Goal: Task Accomplishment & Management: Complete application form

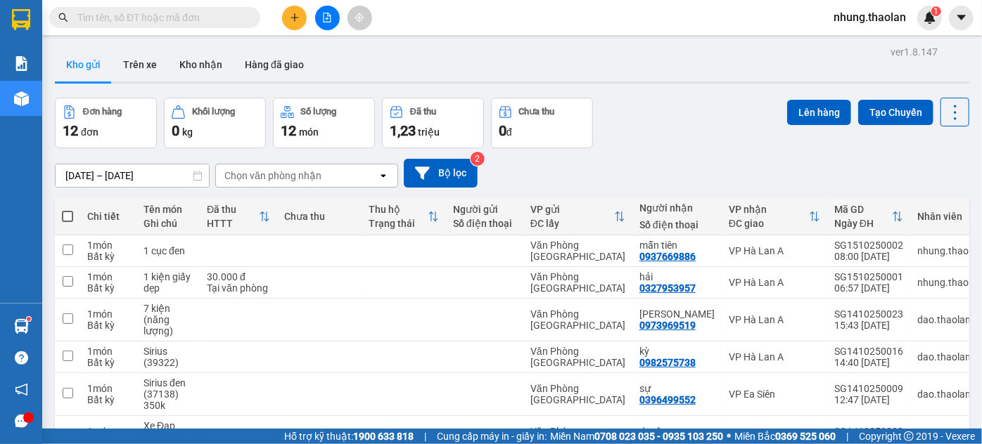
click at [148, 16] on input "text" at bounding box center [160, 17] width 166 height 15
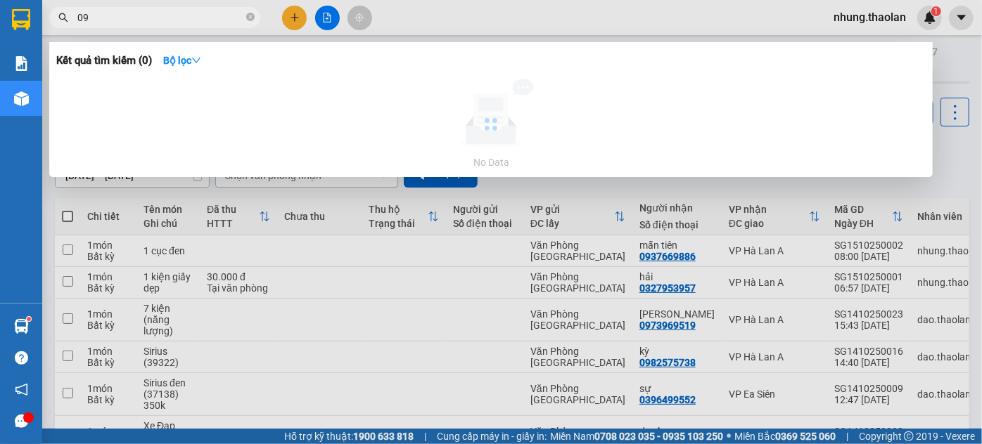
type input "0"
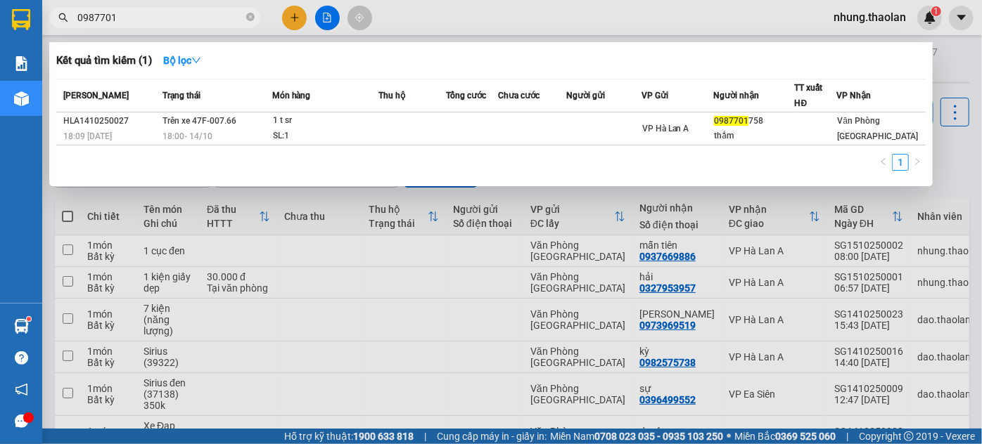
type input "0987701"
click at [395, 141] on td at bounding box center [412, 129] width 67 height 33
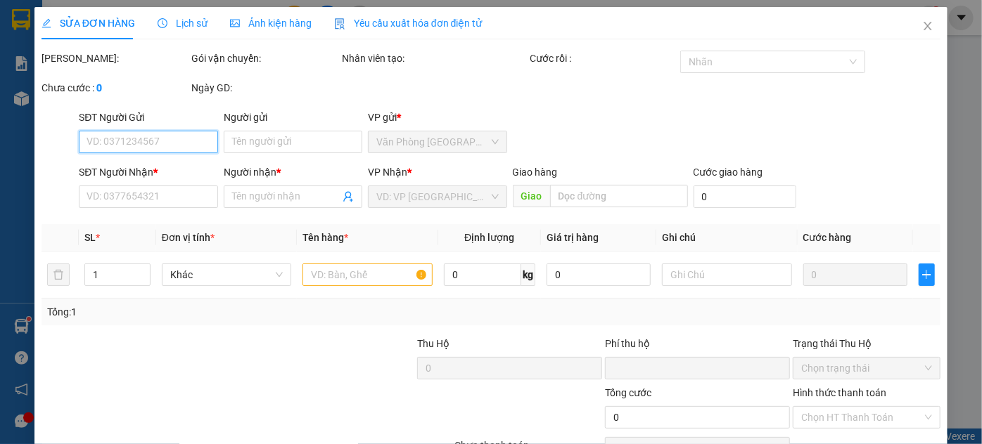
type input "0987701758"
type input "thắm"
type input "0"
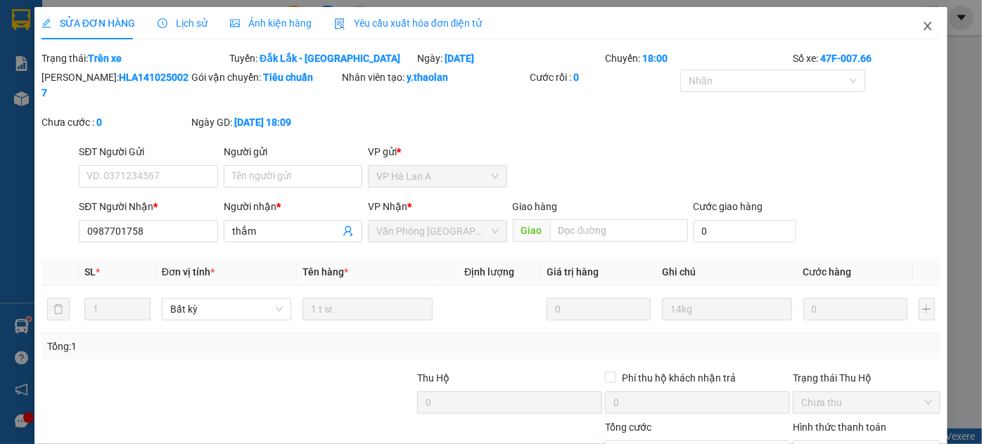
click at [910, 34] on span "Close" at bounding box center [927, 26] width 39 height 39
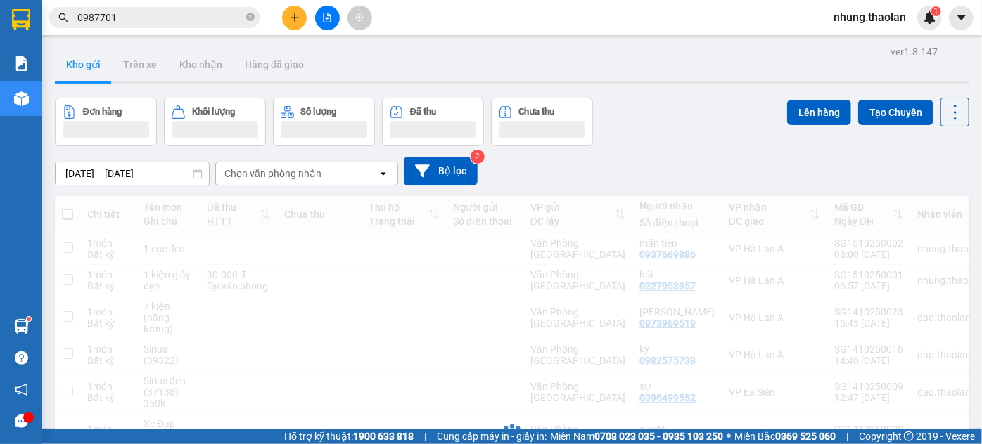
click at [156, 19] on input "0987701" at bounding box center [160, 17] width 166 height 15
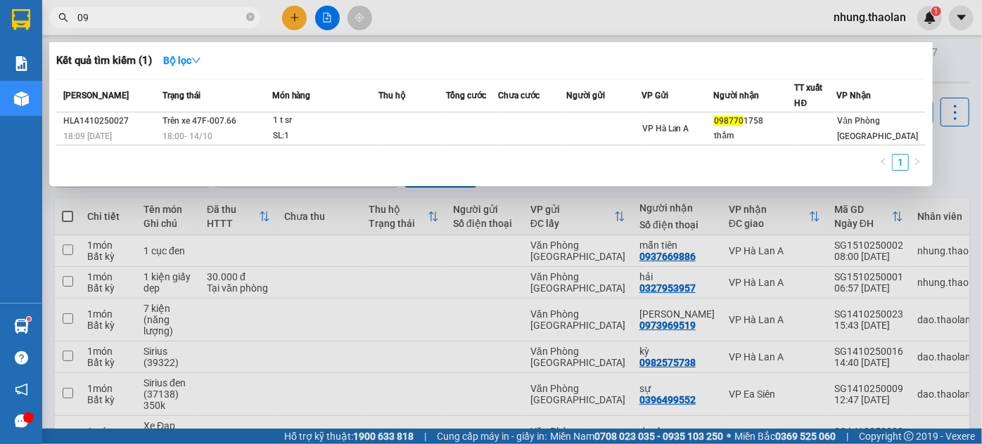
type input "0"
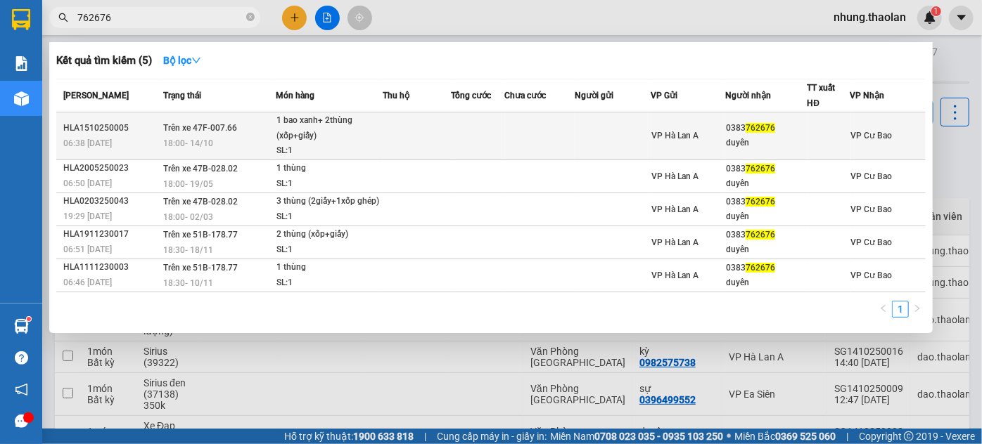
type input "762676"
click at [454, 132] on td at bounding box center [478, 137] width 53 height 48
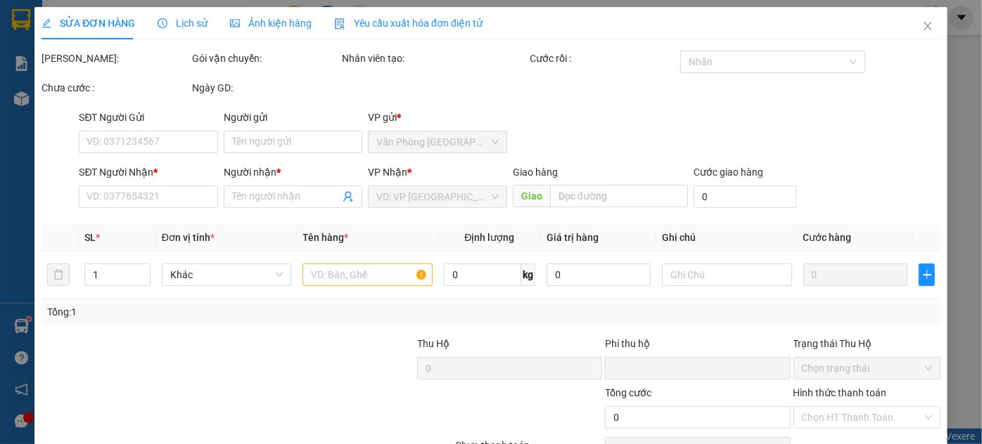
type input "0383762676"
type input "duyên"
type input "0"
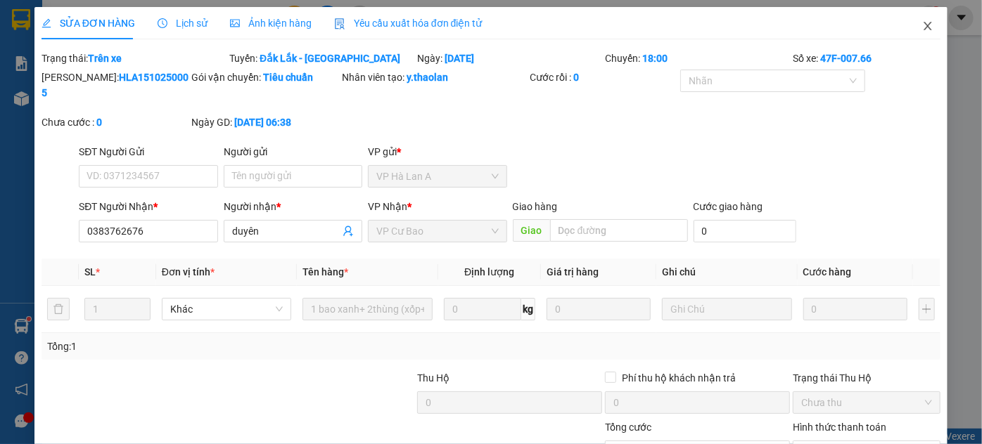
click at [922, 32] on icon "close" at bounding box center [927, 25] width 11 height 11
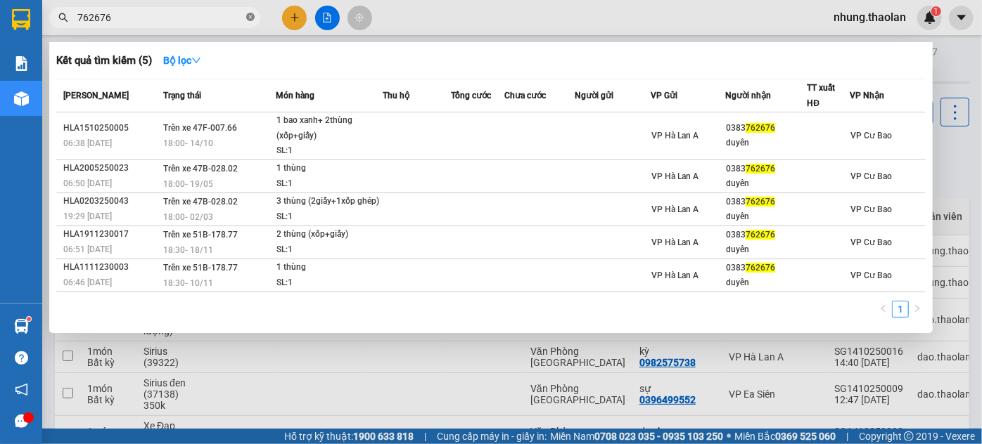
click at [250, 18] on icon "close-circle" at bounding box center [250, 17] width 8 height 8
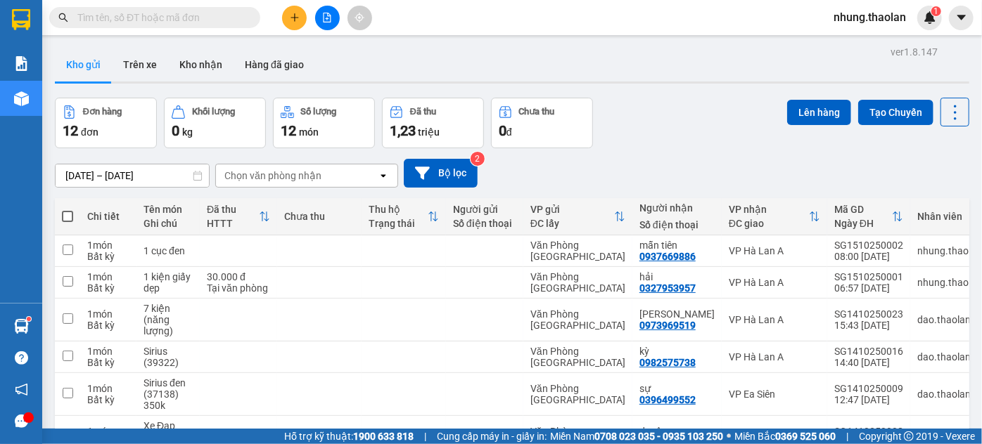
click at [183, 13] on input "text" at bounding box center [160, 17] width 166 height 15
click at [211, 18] on input "text" at bounding box center [160, 17] width 166 height 15
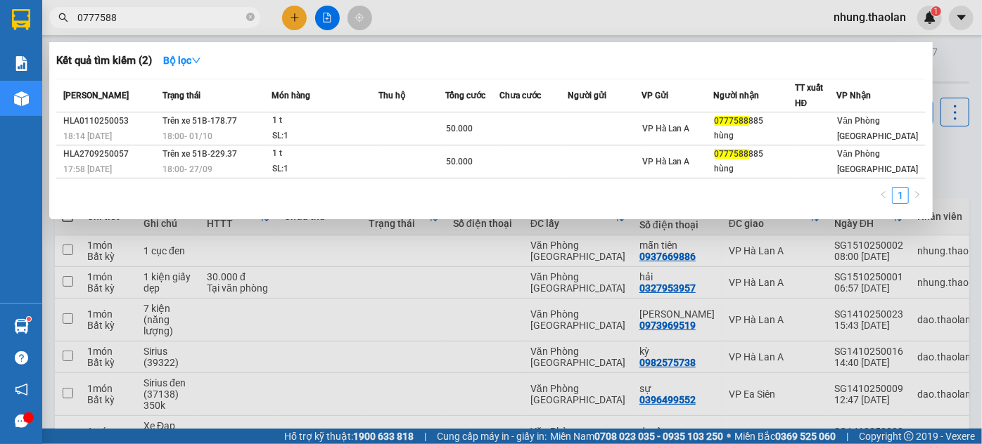
type input "07775888"
click at [252, 16] on icon "close-circle" at bounding box center [250, 17] width 8 height 8
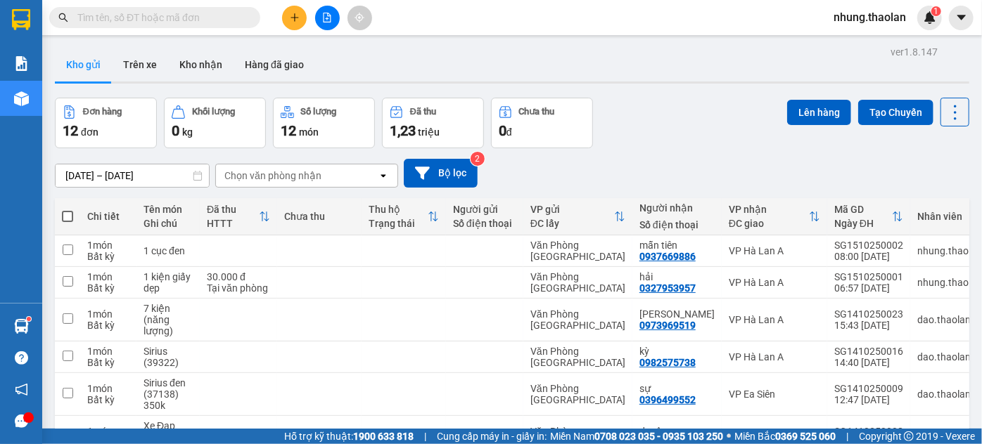
click at [192, 24] on input "text" at bounding box center [160, 17] width 166 height 15
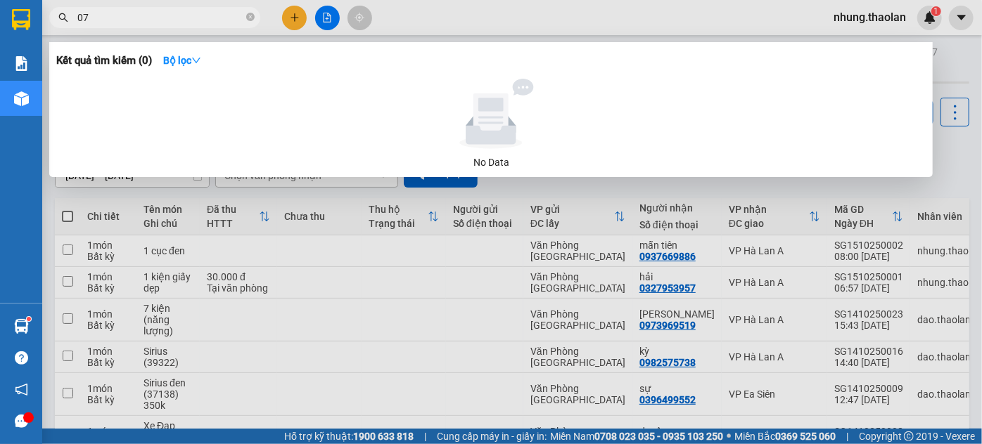
type input "0"
type input "757"
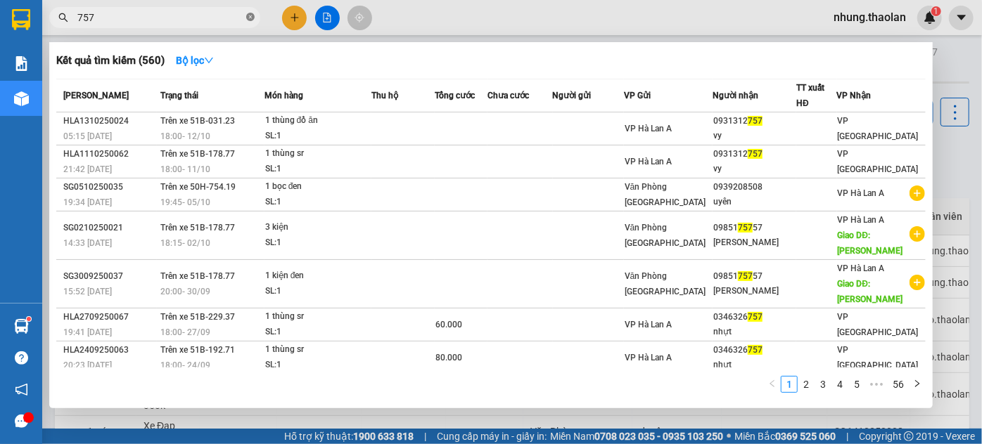
click at [248, 16] on icon "close-circle" at bounding box center [250, 17] width 8 height 8
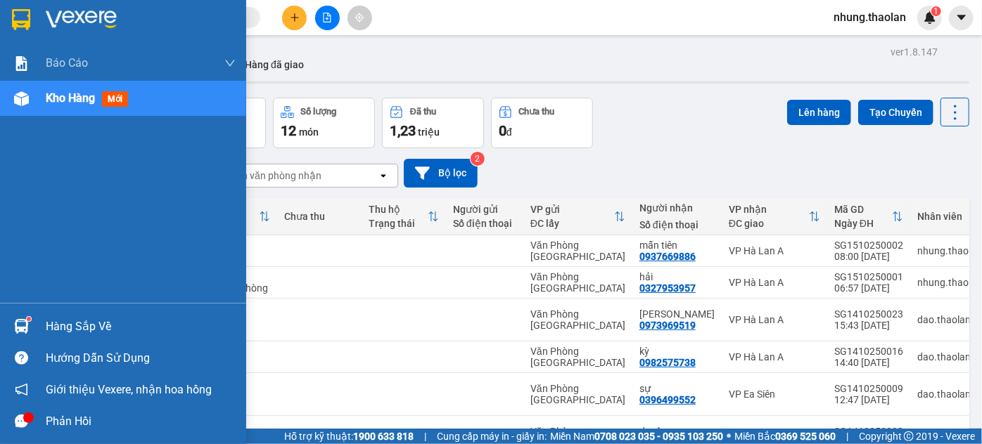
drag, startPoint x: 87, startPoint y: 97, endPoint x: 96, endPoint y: 101, distance: 9.1
click at [88, 97] on span "Kho hàng" at bounding box center [70, 97] width 49 height 13
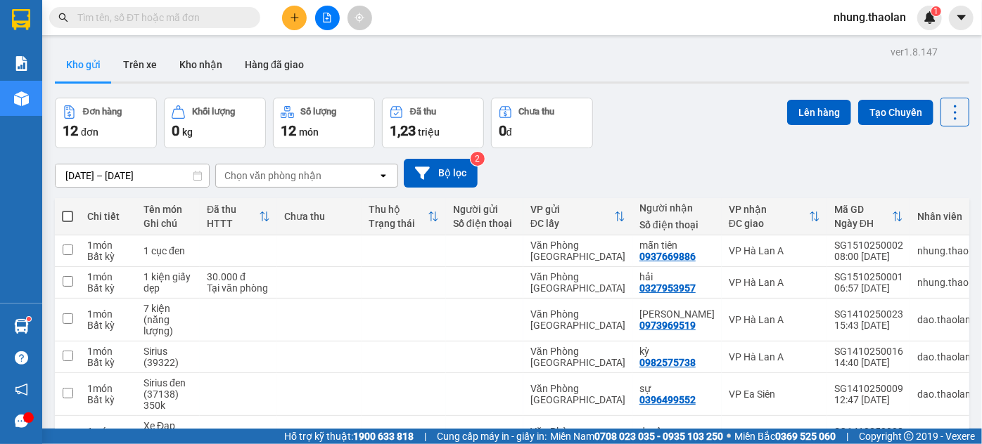
click at [129, 20] on input "text" at bounding box center [160, 17] width 166 height 15
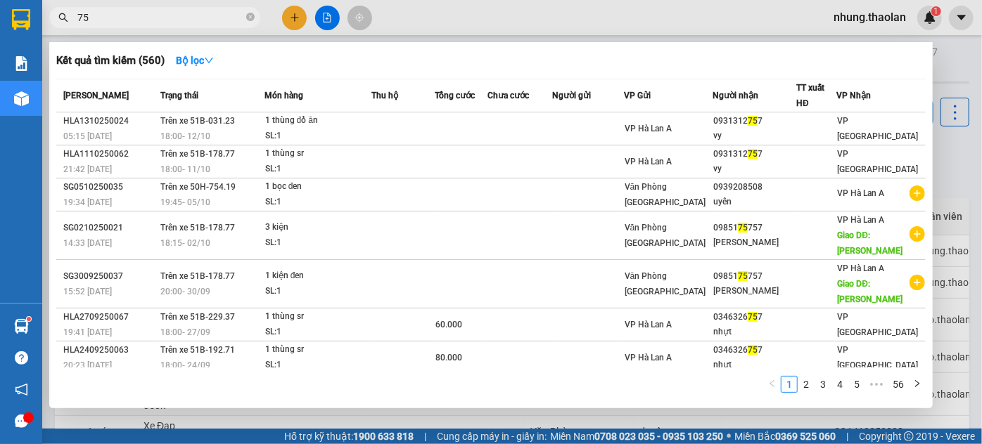
type input "757"
click at [250, 20] on icon "close-circle" at bounding box center [250, 17] width 8 height 8
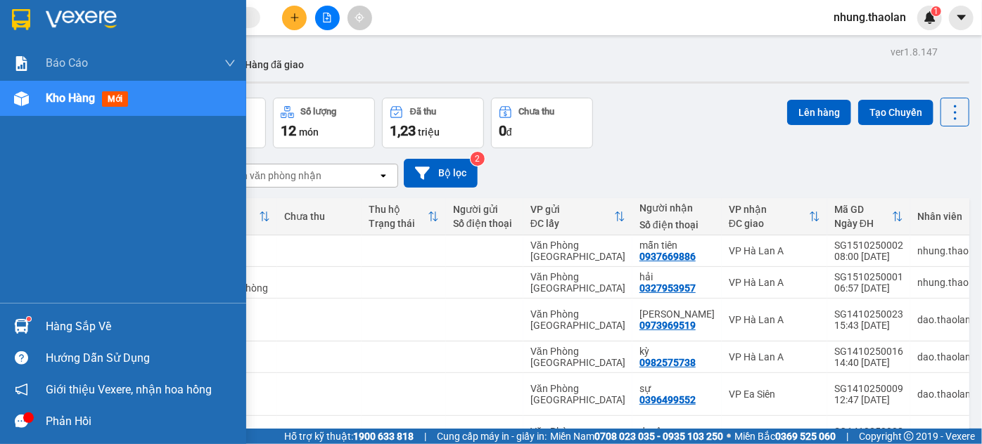
click at [65, 93] on span "Kho hàng" at bounding box center [70, 97] width 49 height 13
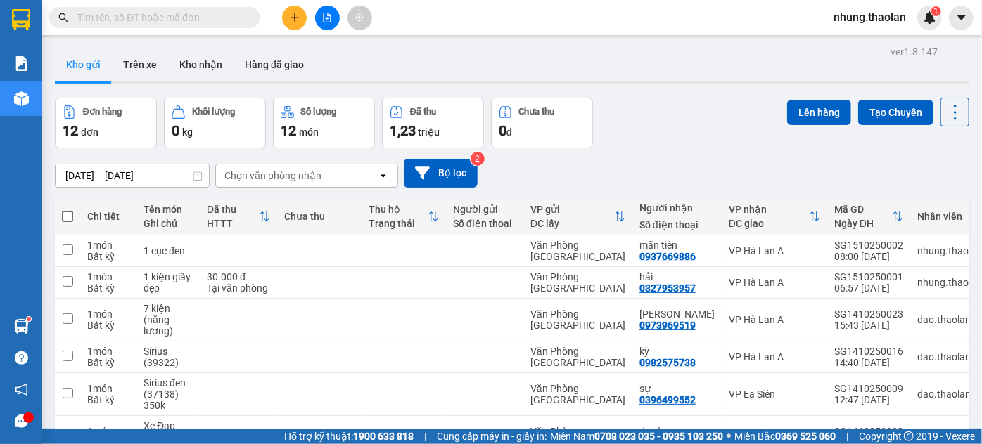
click at [167, 16] on input "text" at bounding box center [160, 17] width 166 height 15
click at [177, 23] on input "text" at bounding box center [160, 17] width 166 height 15
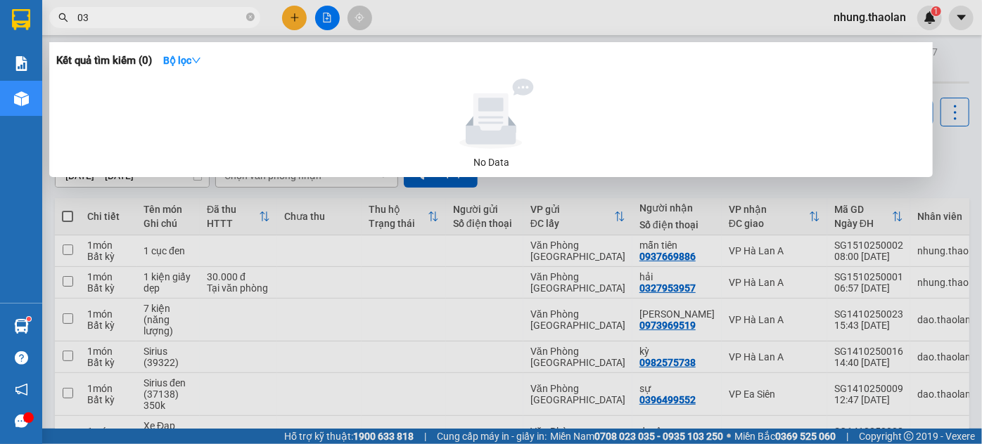
type input "0"
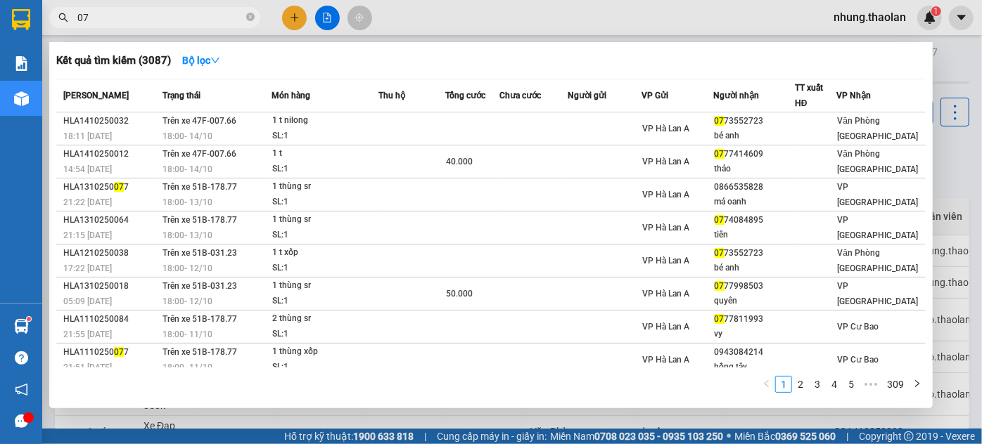
type input "0"
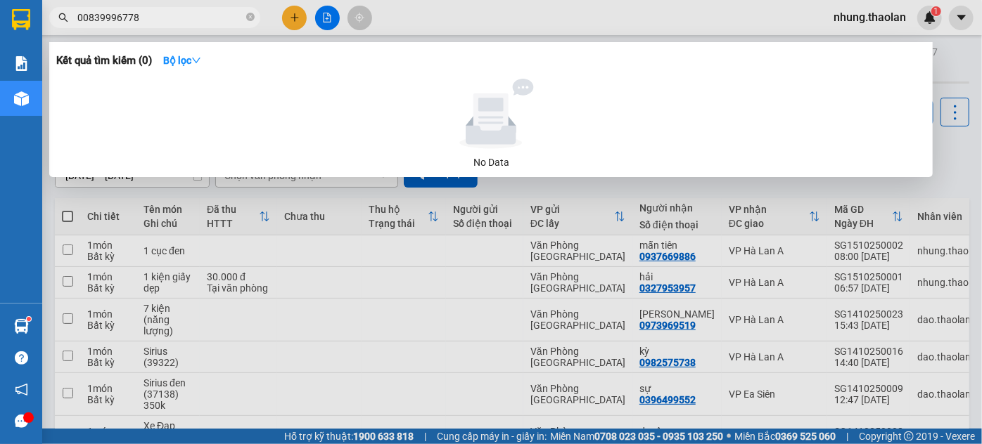
click at [84, 16] on input "00839996778" at bounding box center [160, 17] width 166 height 15
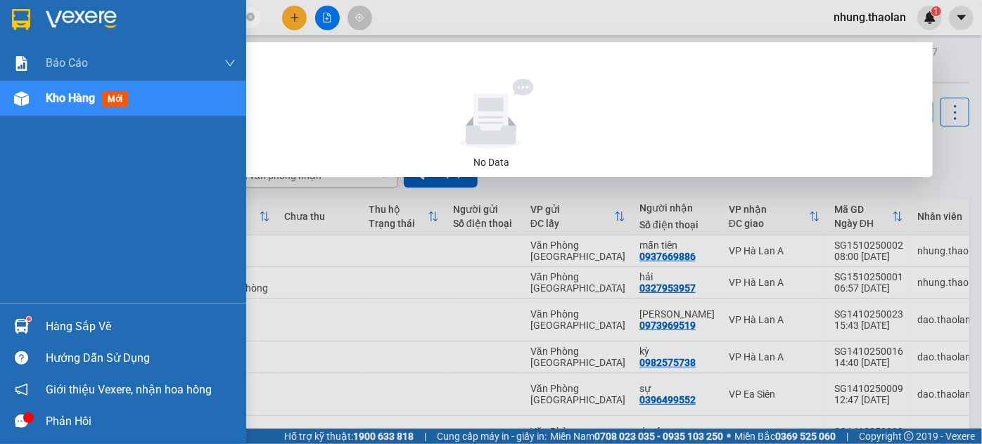
drag, startPoint x: 137, startPoint y: 16, endPoint x: 0, endPoint y: 36, distance: 138.5
click at [0, 36] on section "Kết quả tìm kiếm ( 0 ) Bộ lọc No Data 0839996778 nhung.thaolan 1 Báo cáo Báo cá…" at bounding box center [491, 222] width 982 height 444
drag, startPoint x: 127, startPoint y: 11, endPoint x: 39, endPoint y: 39, distance: 93.2
click at [39, 39] on section "Kết quả tìm kiếm ( 0 ) Bộ lọc No Data 996778 nhung.thaolan 1 Báo cáo Báo cáo dò…" at bounding box center [491, 222] width 982 height 444
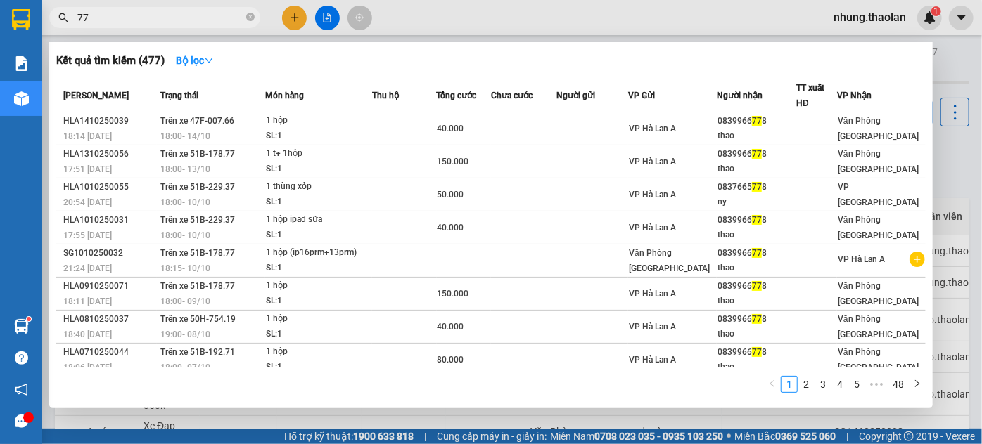
type input "7"
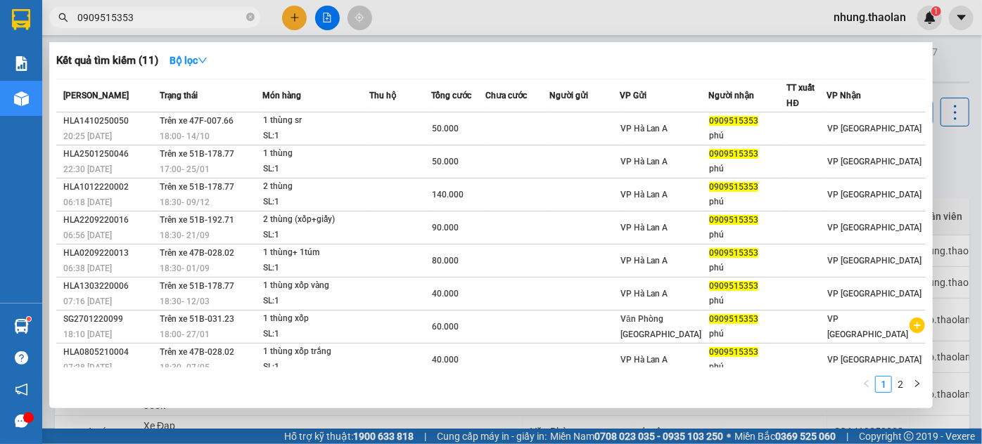
type input "0909515353"
click at [510, 48] on div "Kết quả tìm kiếm ( 11 ) Bộ lọc Mã ĐH Trạng thái Món hàng Thu hộ Tổng cước Chưa …" at bounding box center [490, 225] width 883 height 366
click at [302, 23] on div at bounding box center [491, 222] width 982 height 444
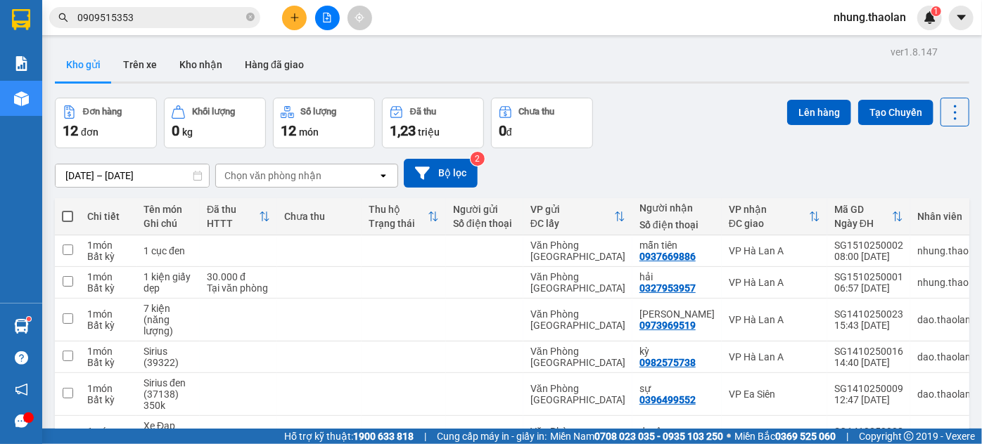
click at [298, 20] on icon "plus" at bounding box center [295, 18] width 10 height 10
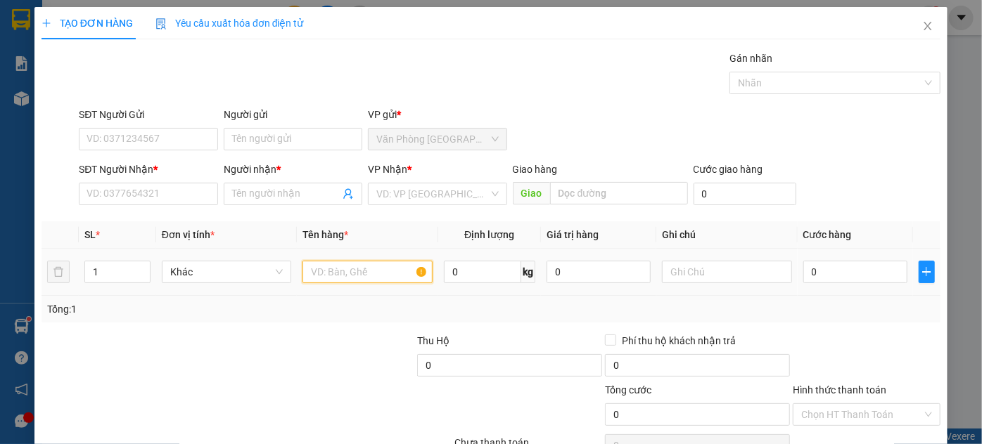
click at [363, 271] on input "text" at bounding box center [367, 272] width 130 height 23
type input "1 thùng"
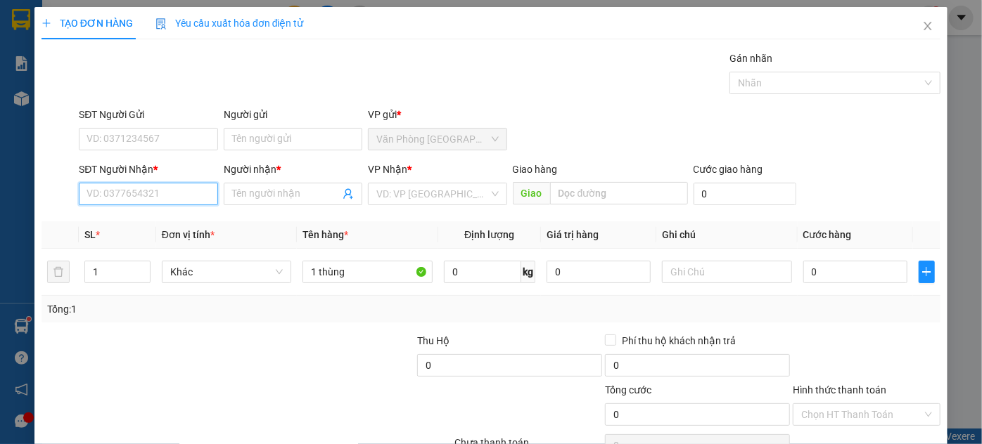
click at [163, 198] on input "SĐT Người Nhận *" at bounding box center [148, 194] width 139 height 23
type input "0942967947"
click at [157, 227] on div "0942967947 - tân" at bounding box center [147, 221] width 120 height 15
type input "tân"
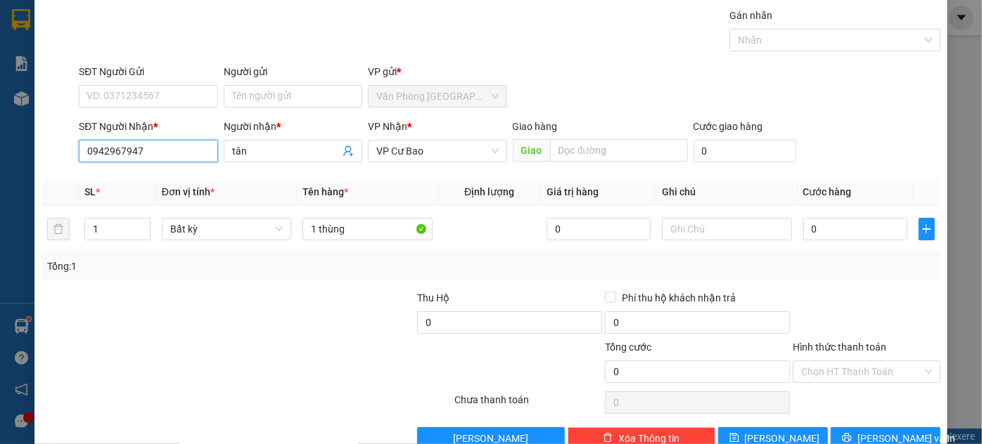
scroll to position [75, 0]
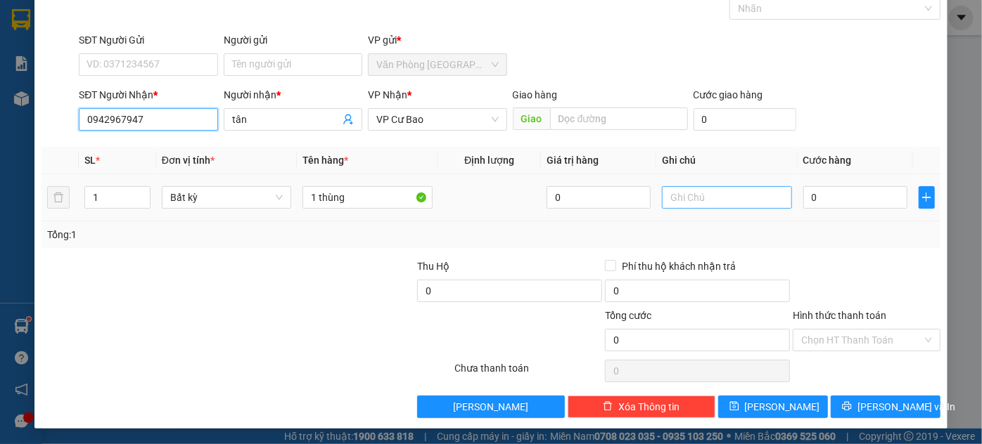
type input "0942967947"
click at [722, 196] on input "text" at bounding box center [727, 197] width 130 height 23
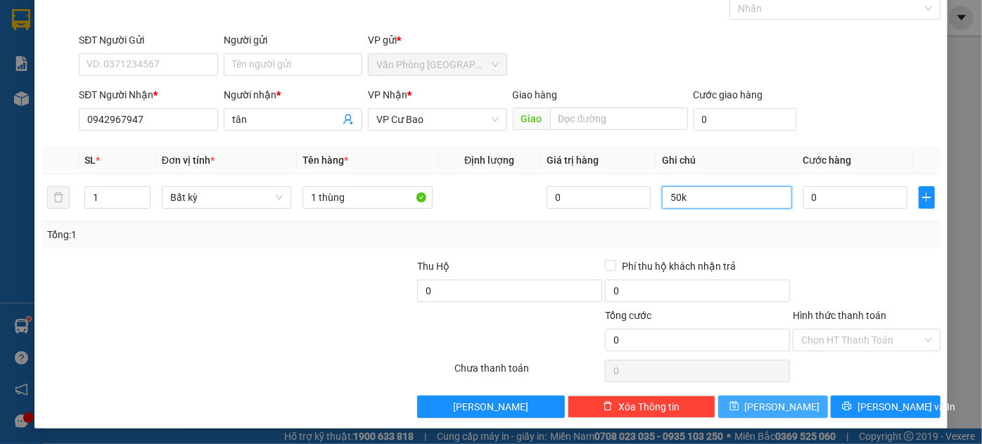
type input "50k"
click at [786, 399] on button "[PERSON_NAME]" at bounding box center [773, 407] width 110 height 23
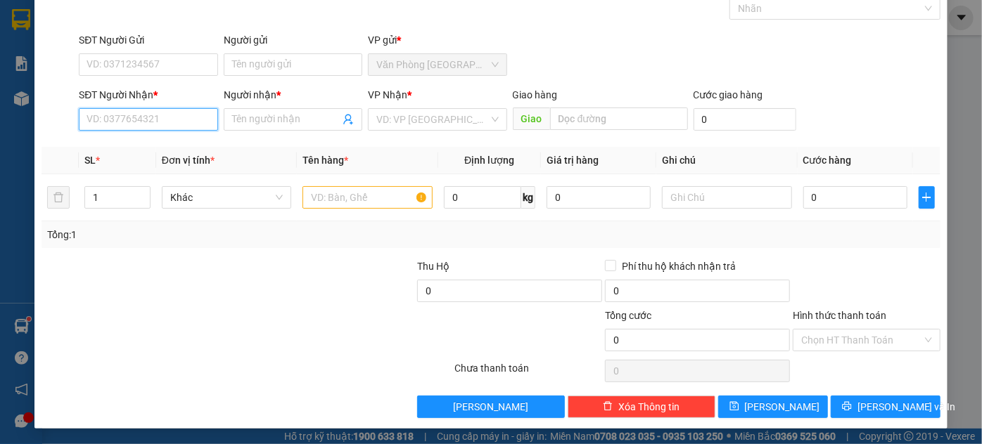
click at [163, 120] on input "SĐT Người Nhận *" at bounding box center [148, 119] width 139 height 23
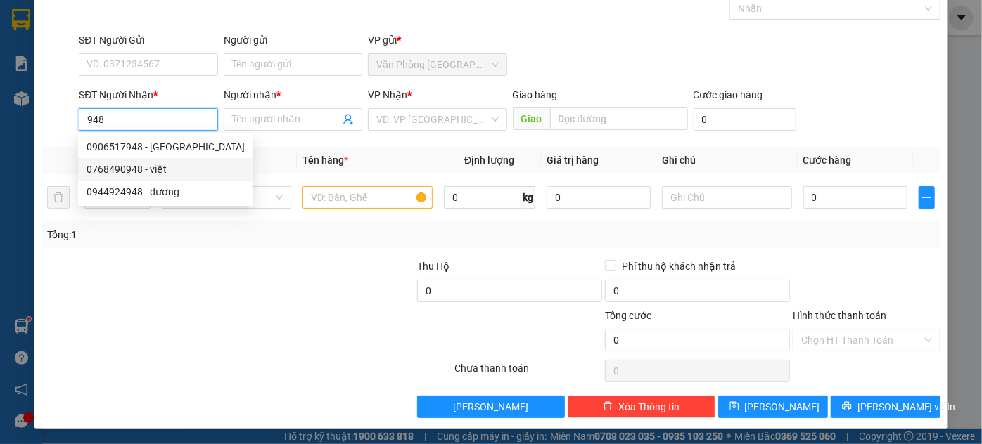
click at [181, 153] on div "0906517948 - [GEOGRAPHIC_DATA]" at bounding box center [166, 146] width 158 height 15
type input "0906517948"
type input "[PERSON_NAME]"
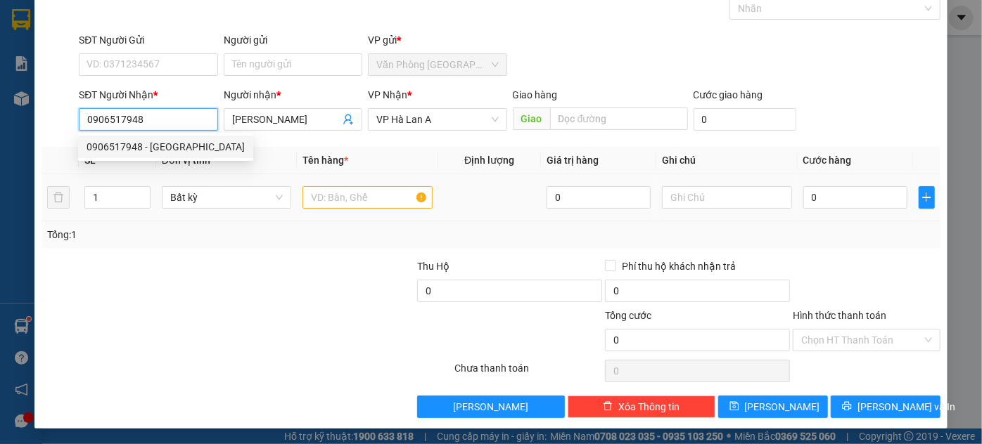
type input "0906517948"
click at [347, 200] on input "text" at bounding box center [367, 197] width 130 height 23
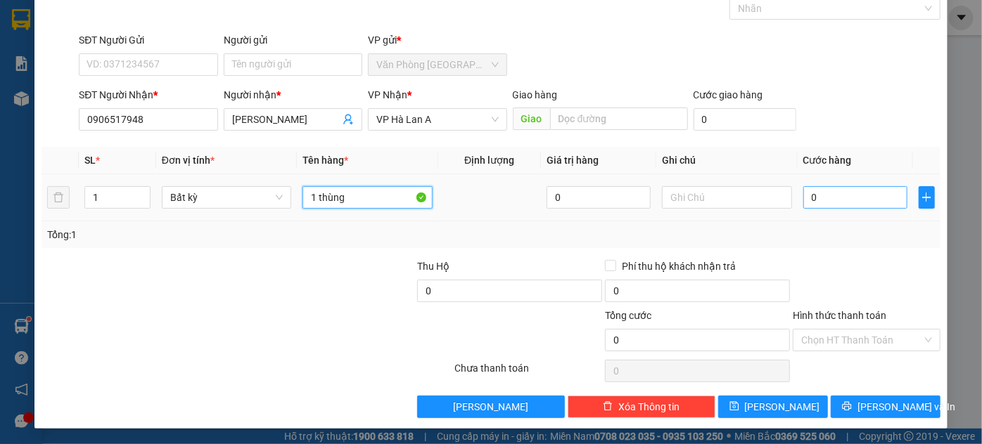
type input "1 thùng"
click at [860, 196] on input "0" at bounding box center [855, 197] width 104 height 23
type input "8"
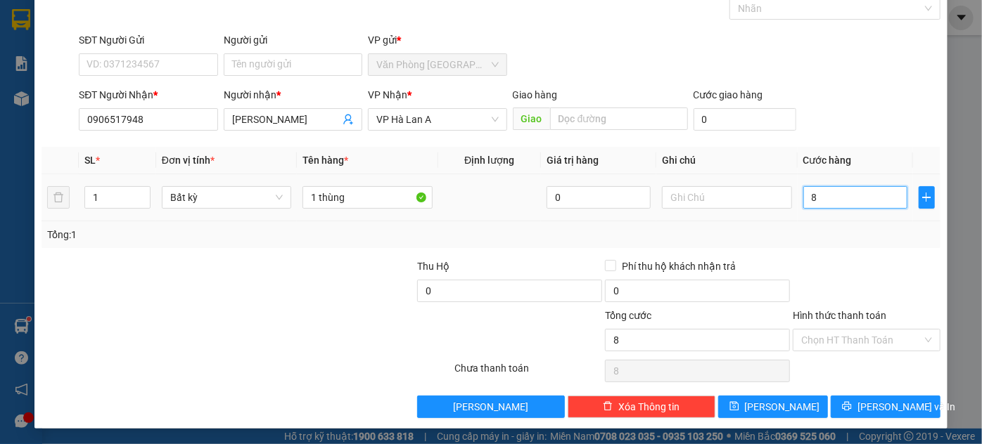
type input "80"
type input "80.000"
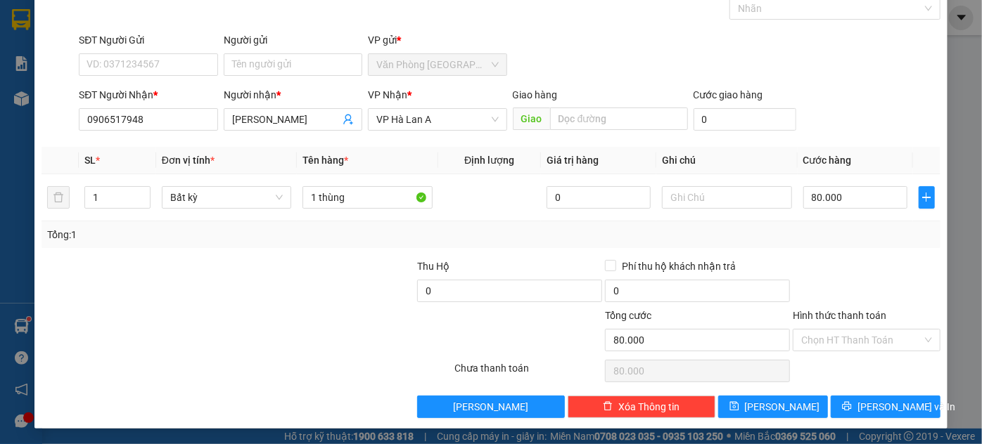
drag, startPoint x: 819, startPoint y: 338, endPoint x: 821, endPoint y: 351, distance: 13.4
click at [819, 338] on input "Hình thức thanh toán" at bounding box center [861, 340] width 121 height 21
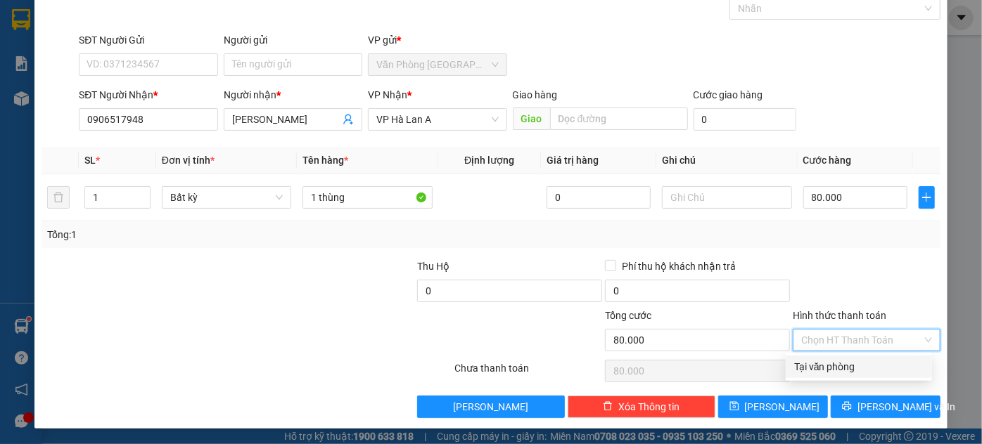
click at [821, 370] on div "Tại văn phòng" at bounding box center [858, 366] width 129 height 15
type input "0"
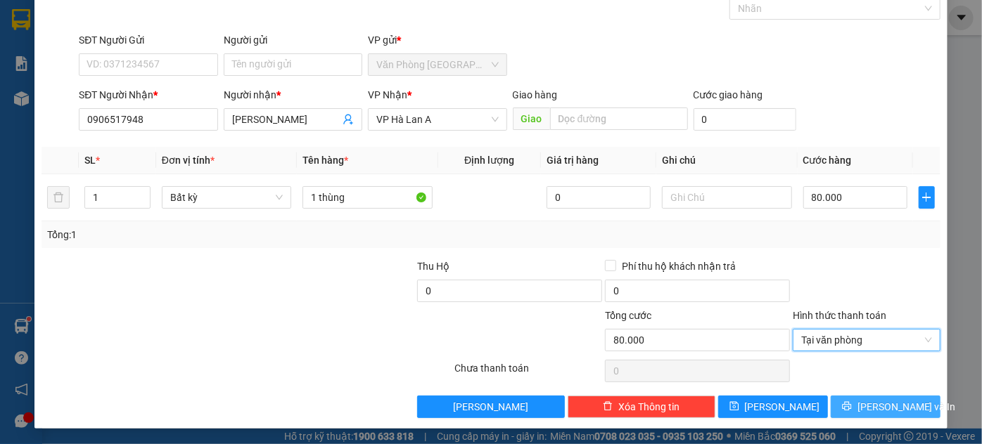
click at [890, 408] on span "[PERSON_NAME] và In" at bounding box center [906, 406] width 98 height 15
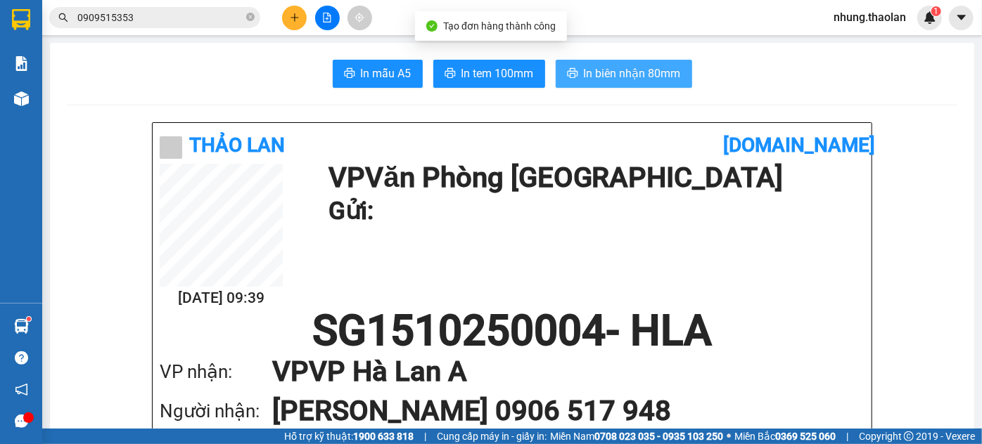
click at [631, 78] on span "In biên nhận 80mm" at bounding box center [632, 74] width 97 height 18
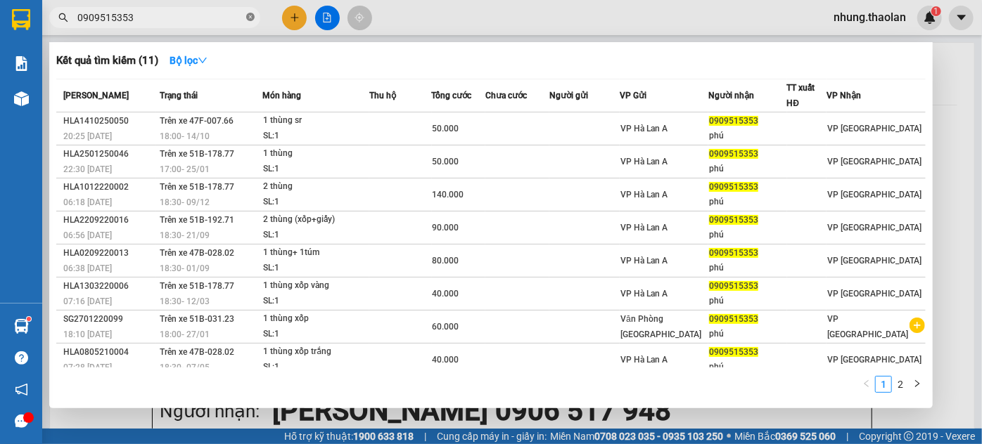
click at [248, 18] on icon "close-circle" at bounding box center [250, 17] width 8 height 8
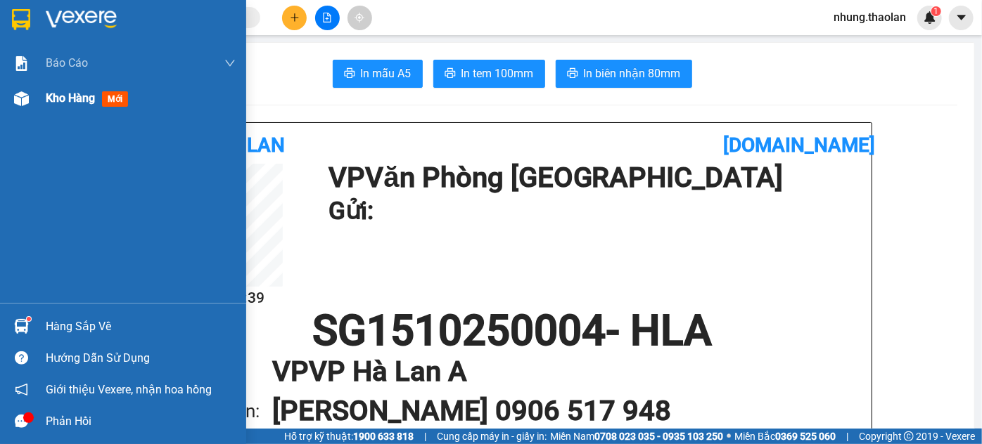
click at [70, 103] on span "Kho hàng" at bounding box center [70, 97] width 49 height 13
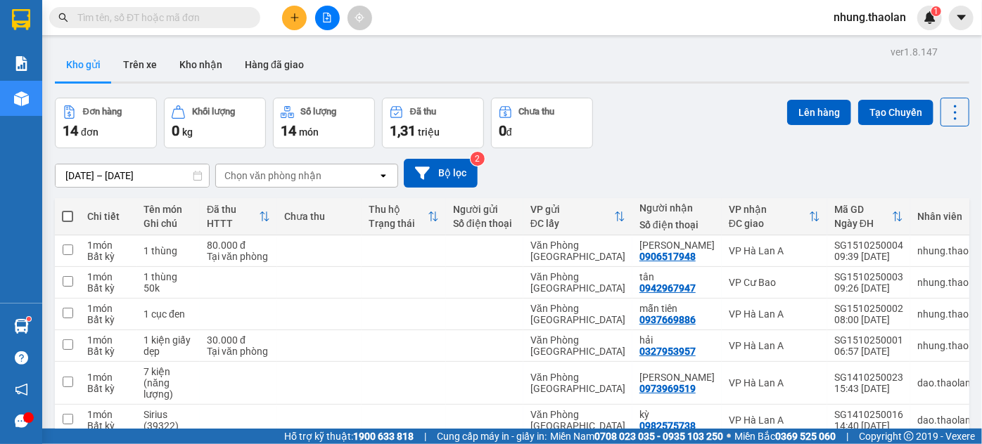
click at [165, 15] on input "text" at bounding box center [160, 17] width 166 height 15
click at [141, 20] on input "text" at bounding box center [160, 17] width 166 height 15
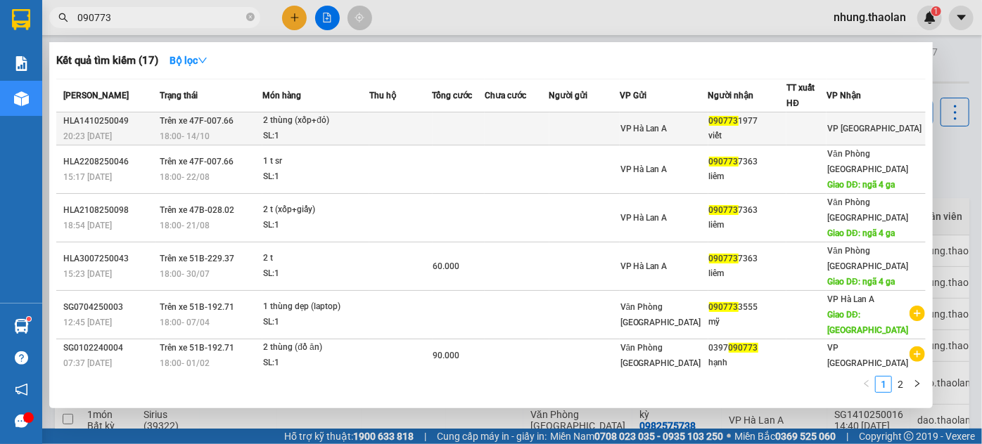
type input "090773"
click at [478, 134] on td at bounding box center [459, 129] width 52 height 33
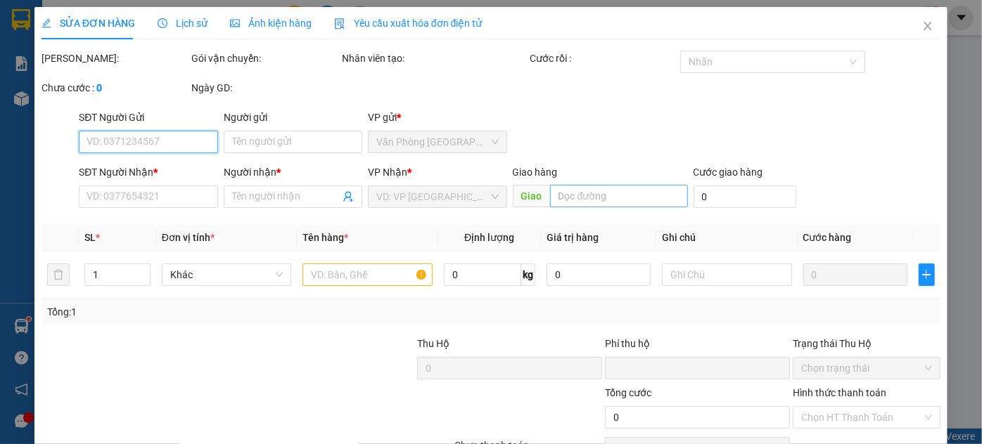
type input "0907731977"
type input "viết"
type input "0"
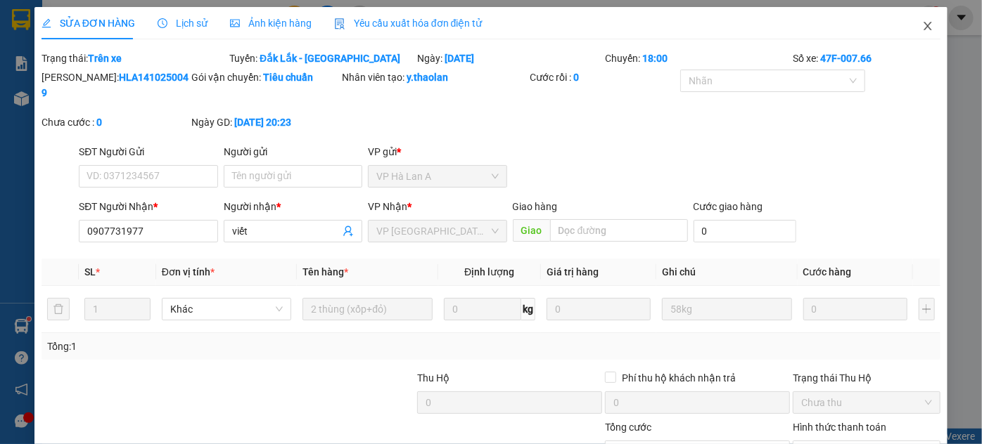
click at [922, 27] on icon "close" at bounding box center [927, 25] width 11 height 11
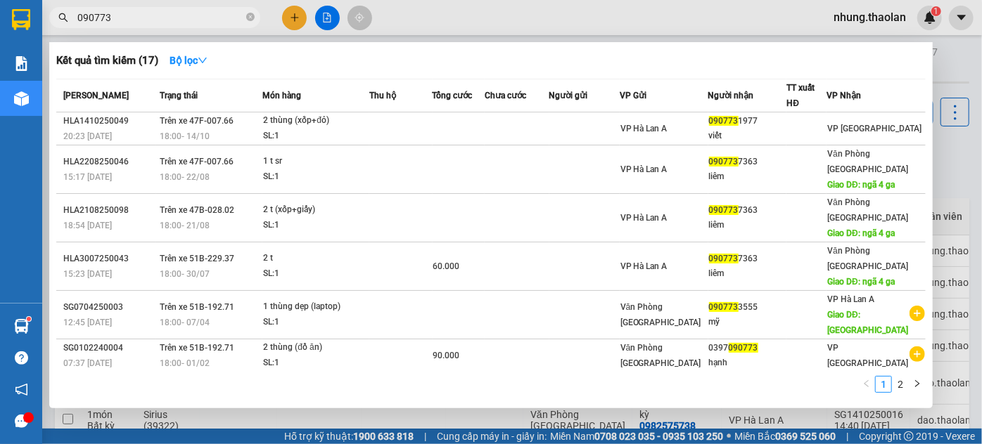
drag, startPoint x: 202, startPoint y: 15, endPoint x: 60, endPoint y: 14, distance: 142.1
click at [60, 14] on div "090773" at bounding box center [137, 17] width 274 height 21
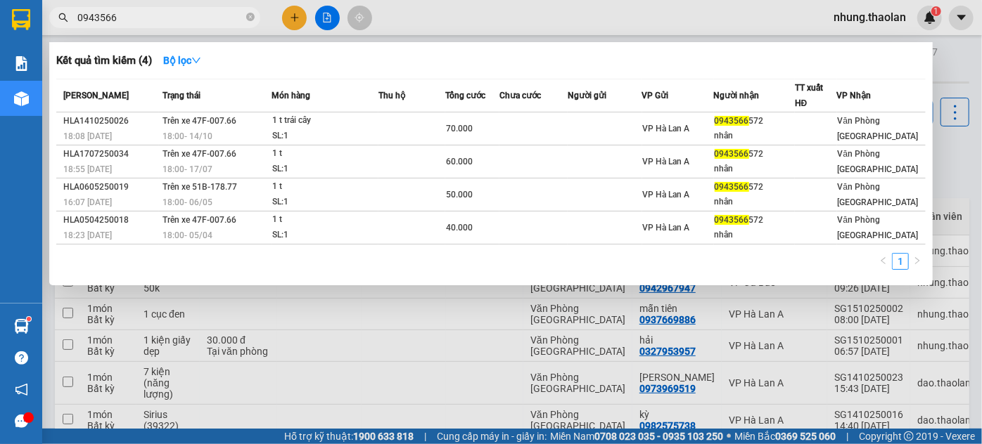
type input "0943566"
click at [300, 20] on div at bounding box center [491, 222] width 982 height 444
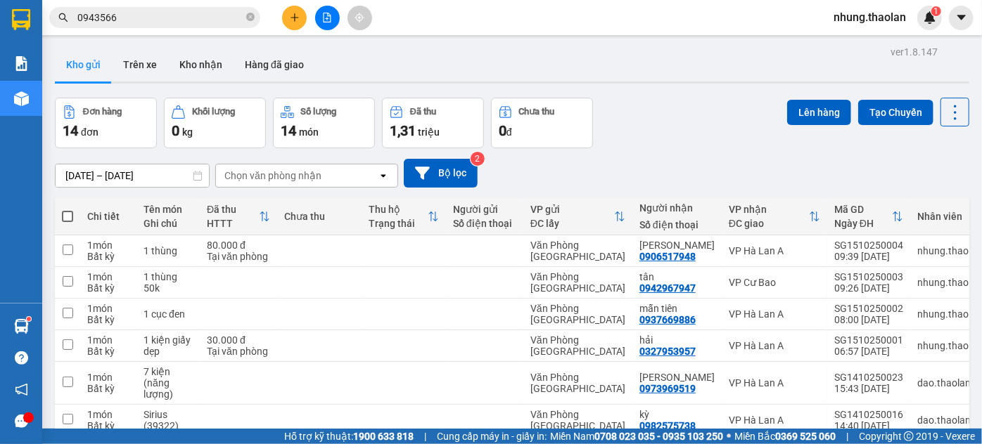
click at [298, 21] on icon "plus" at bounding box center [295, 18] width 10 height 10
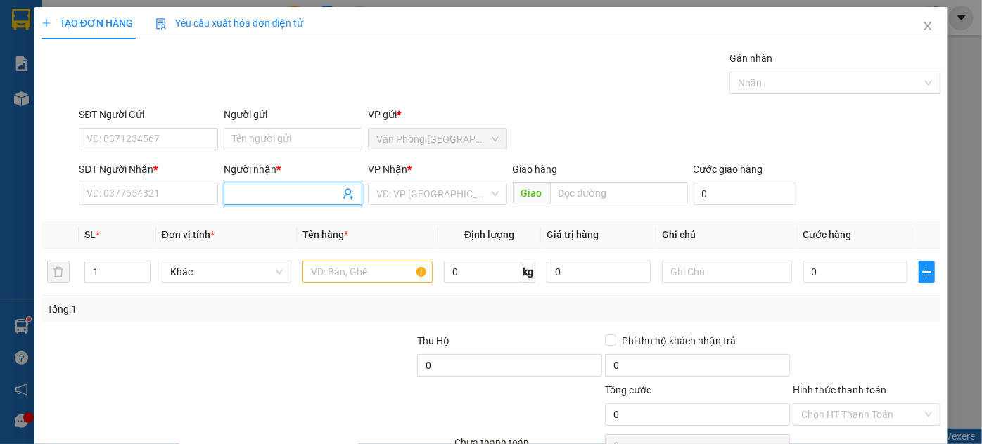
click at [250, 198] on input "Người nhận *" at bounding box center [286, 193] width 108 height 15
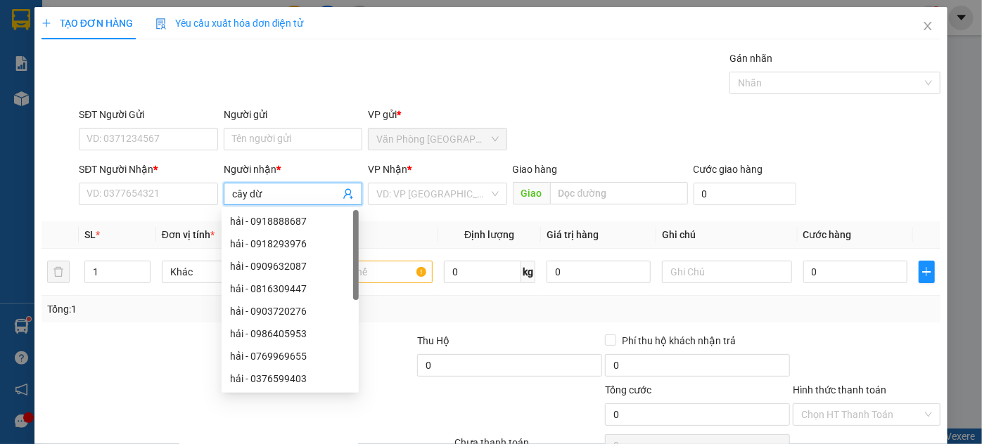
type input "cây dừa"
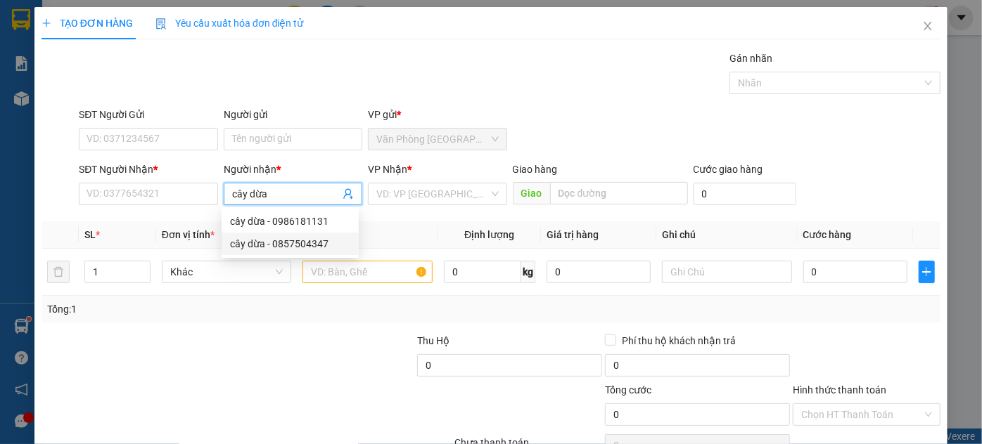
click at [314, 245] on div "cây dừa - 0857504347" at bounding box center [290, 243] width 120 height 15
type input "0857504347"
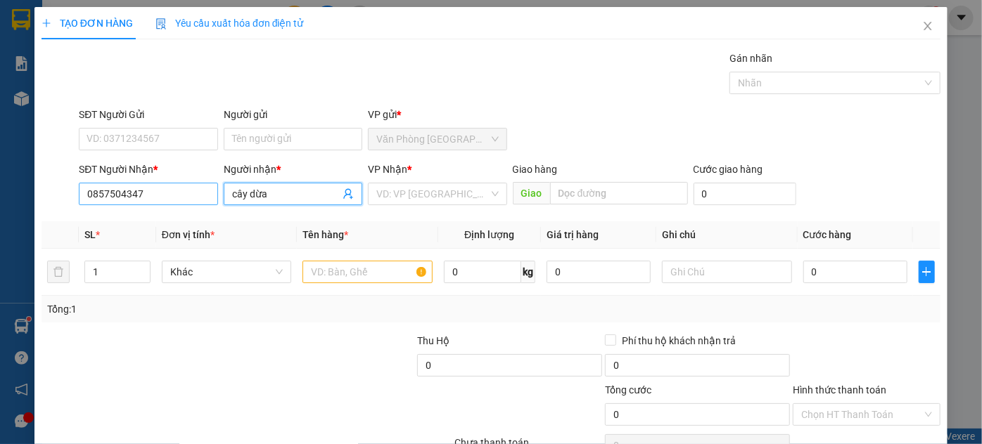
type input "cây dừa"
click at [175, 196] on input "0857504347" at bounding box center [148, 194] width 139 height 23
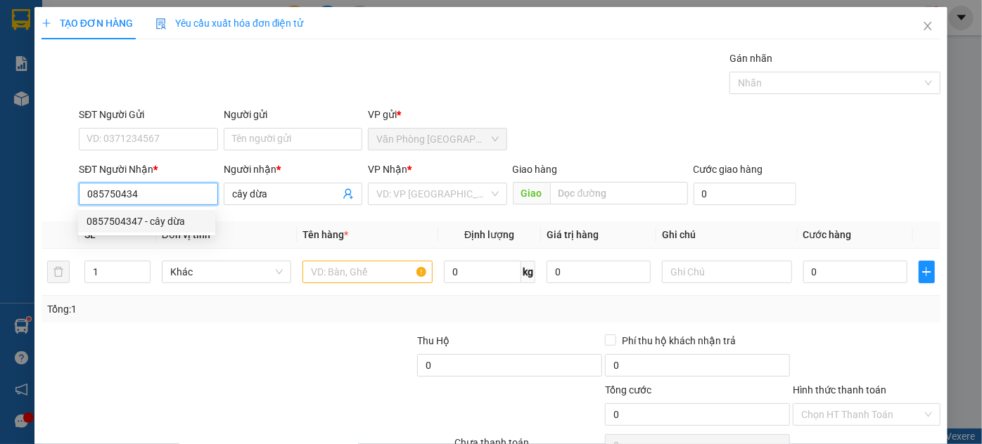
click at [161, 224] on div "0857504347 - cây dừa" at bounding box center [147, 221] width 120 height 15
type input "0857504347"
type input "Buôn Hồ"
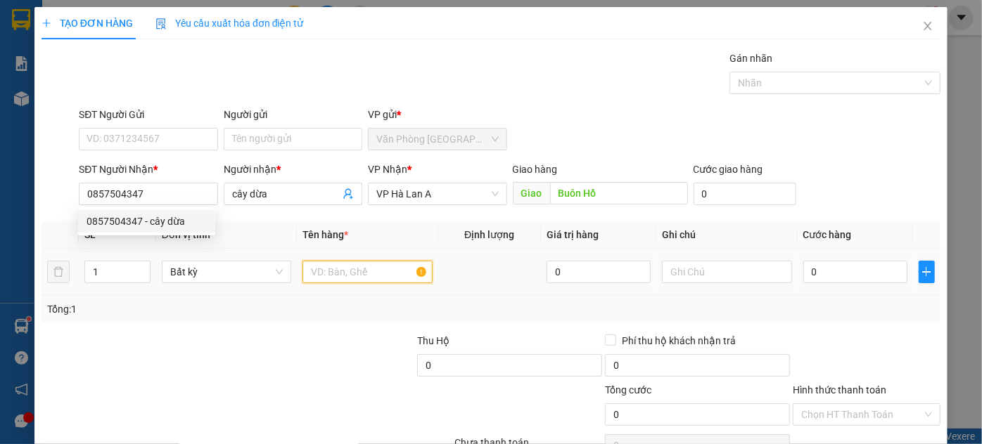
click at [406, 281] on input "text" at bounding box center [367, 272] width 130 height 23
click at [369, 269] on input "text" at bounding box center [367, 272] width 130 height 23
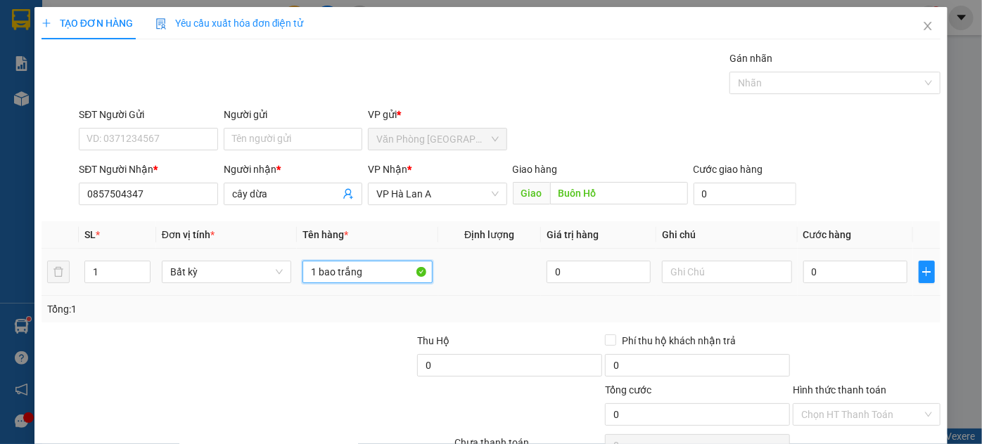
scroll to position [75, 0]
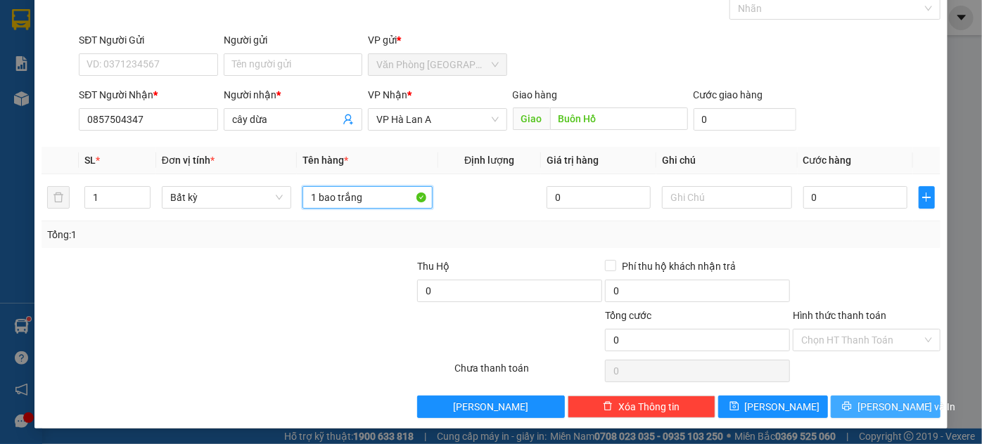
type input "1 bao trắng"
drag, startPoint x: 864, startPoint y: 404, endPoint x: 966, endPoint y: 267, distance: 171.3
click at [864, 404] on button "[PERSON_NAME] và In" at bounding box center [886, 407] width 110 height 23
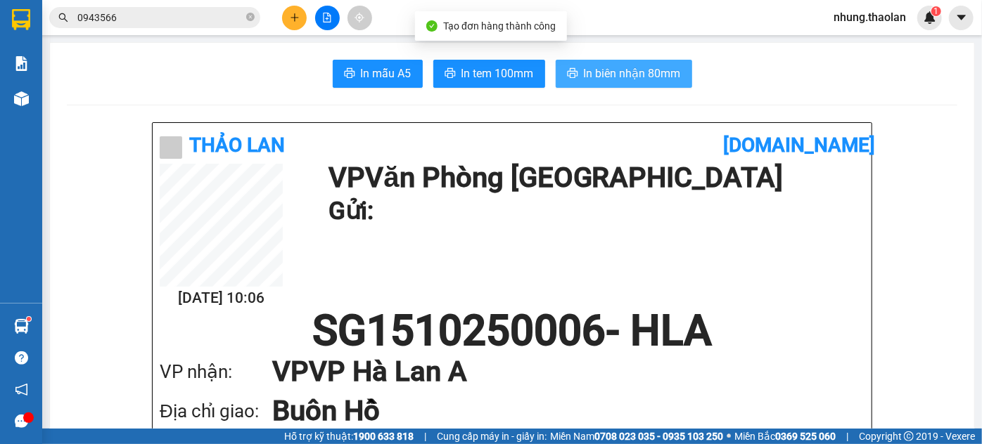
click at [575, 71] on button "In biên nhận 80mm" at bounding box center [624, 74] width 136 height 28
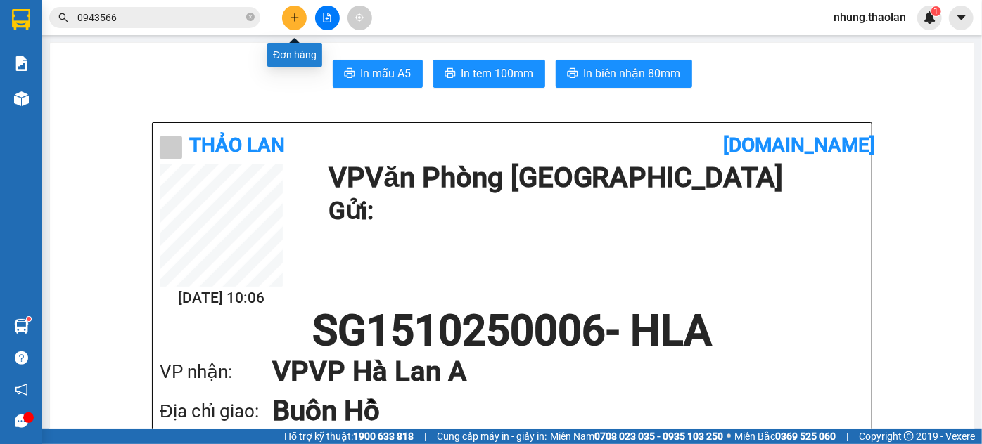
click at [282, 14] on button at bounding box center [294, 18] width 25 height 25
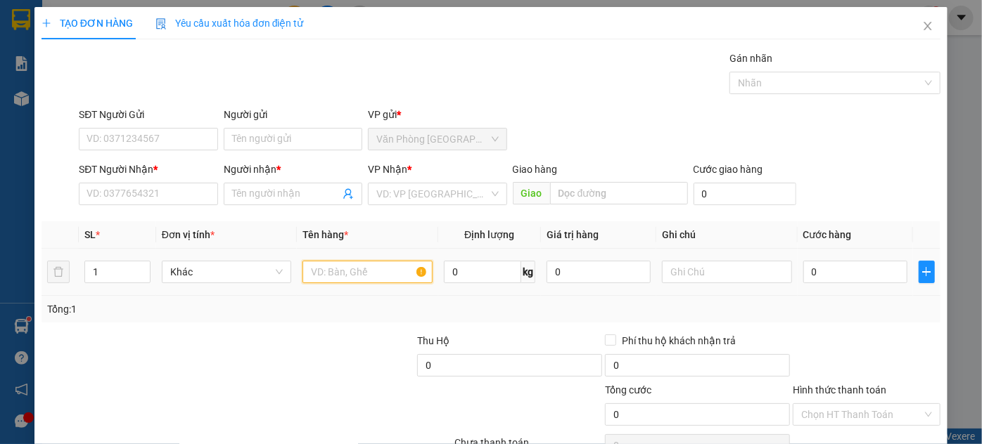
click at [339, 262] on input "text" at bounding box center [367, 272] width 130 height 23
type input "1 xe đạp"
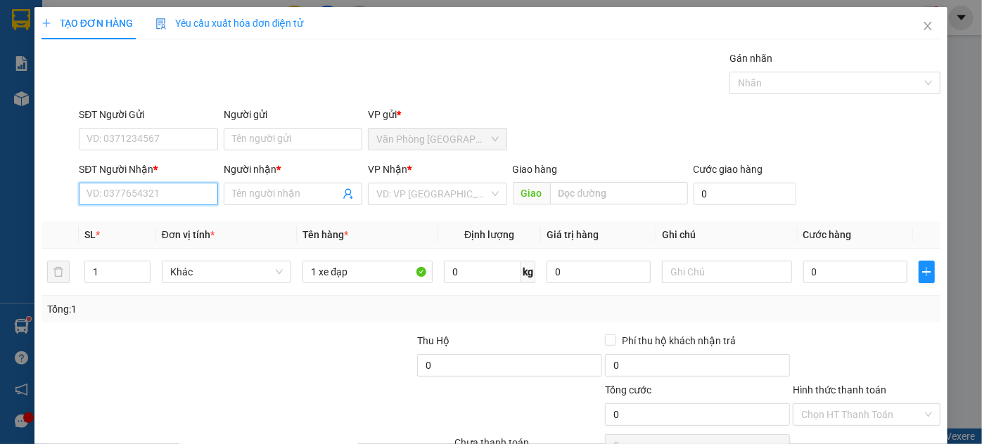
click at [175, 189] on input "SĐT Người Nhận *" at bounding box center [148, 194] width 139 height 23
click at [120, 193] on input "0" at bounding box center [148, 194] width 139 height 23
type input "0"
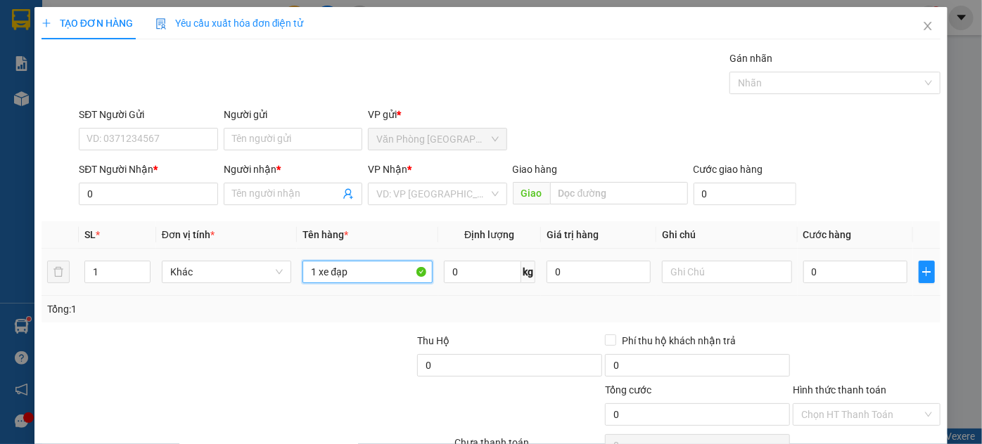
click at [384, 274] on input "1 xe đạp" at bounding box center [367, 272] width 130 height 23
type input "1 xe đạp đua"
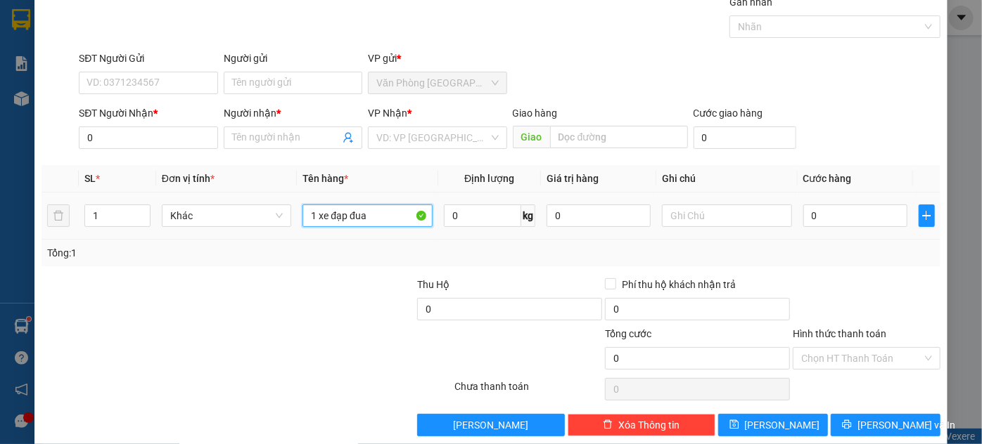
scroll to position [75, 0]
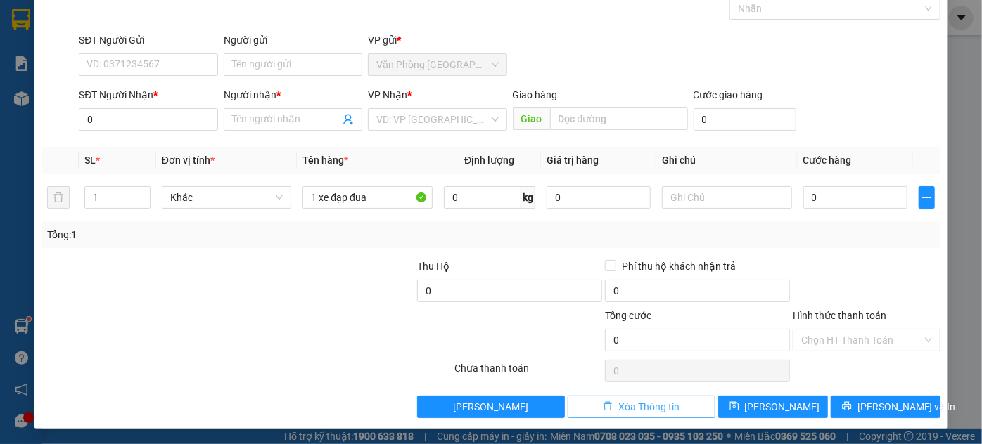
drag, startPoint x: 656, startPoint y: 402, endPoint x: 525, endPoint y: 302, distance: 164.6
click at [655, 402] on span "Xóa Thông tin" at bounding box center [648, 406] width 61 height 15
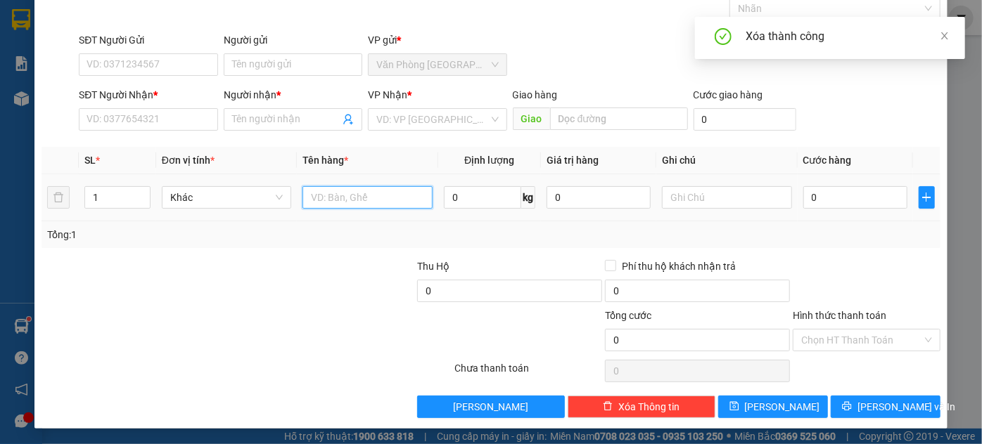
click at [327, 186] on input "text" at bounding box center [367, 197] width 130 height 23
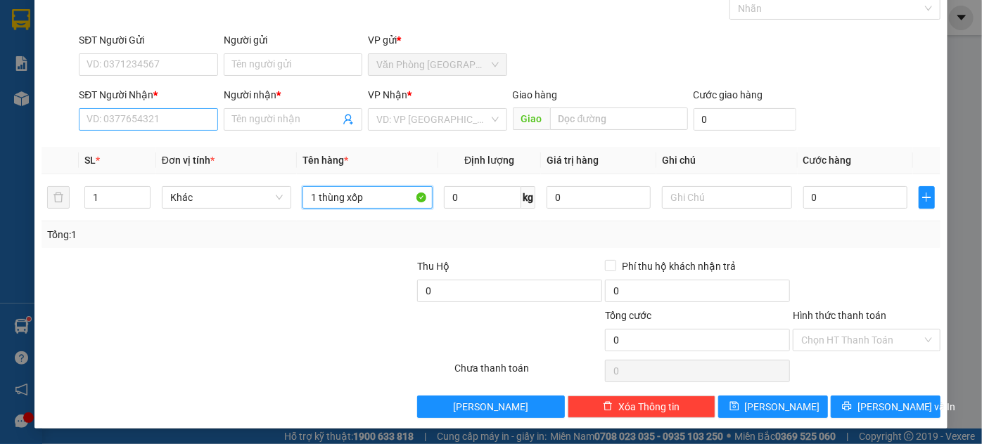
type input "1 thùng xốp"
click at [124, 112] on input "SĐT Người Nhận *" at bounding box center [148, 119] width 139 height 23
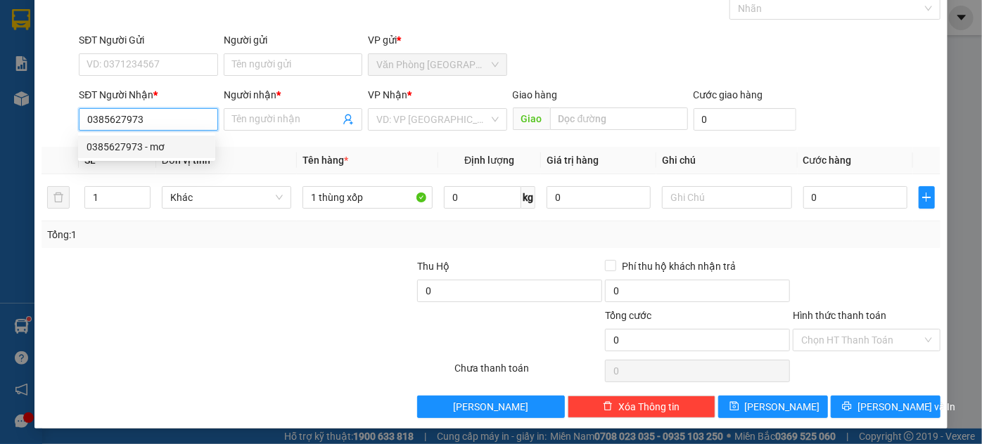
type input "0385627973"
click at [152, 160] on div "0385627973 0385627973 - mơ" at bounding box center [146, 147] width 137 height 28
click at [156, 121] on input "0385627973" at bounding box center [148, 119] width 139 height 23
click at [167, 144] on div "0385627973 - mơ" at bounding box center [147, 146] width 120 height 15
type input "mơ"
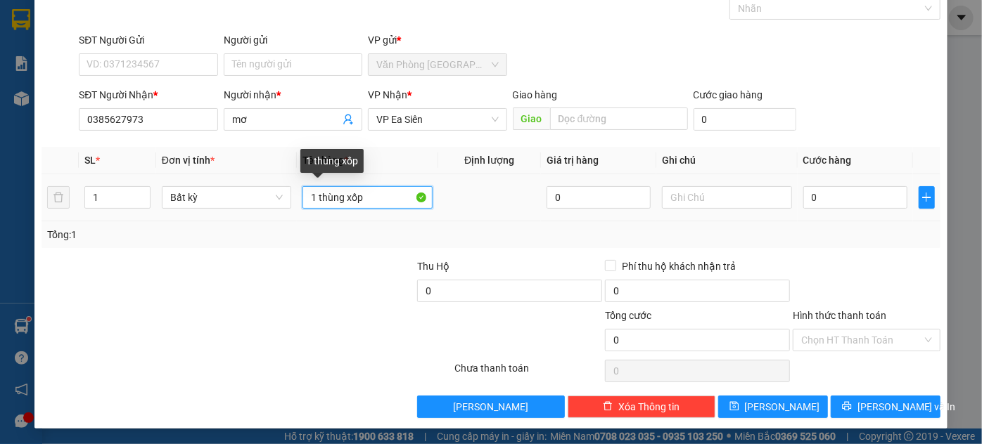
click at [373, 196] on input "1 thùng xốp" at bounding box center [367, 197] width 130 height 23
type input "1 thùng xốp (đ.ăn)"
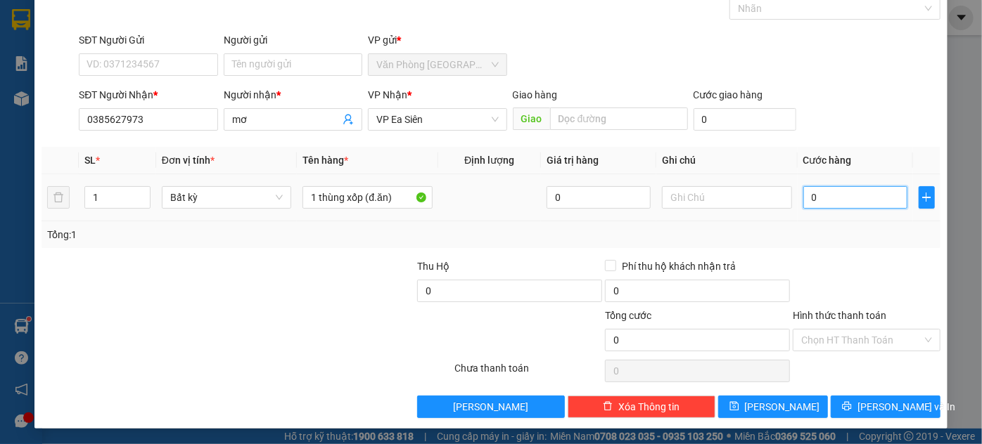
drag, startPoint x: 816, startPoint y: 204, endPoint x: 844, endPoint y: 241, distance: 46.3
click at [816, 204] on input "0" at bounding box center [855, 197] width 104 height 23
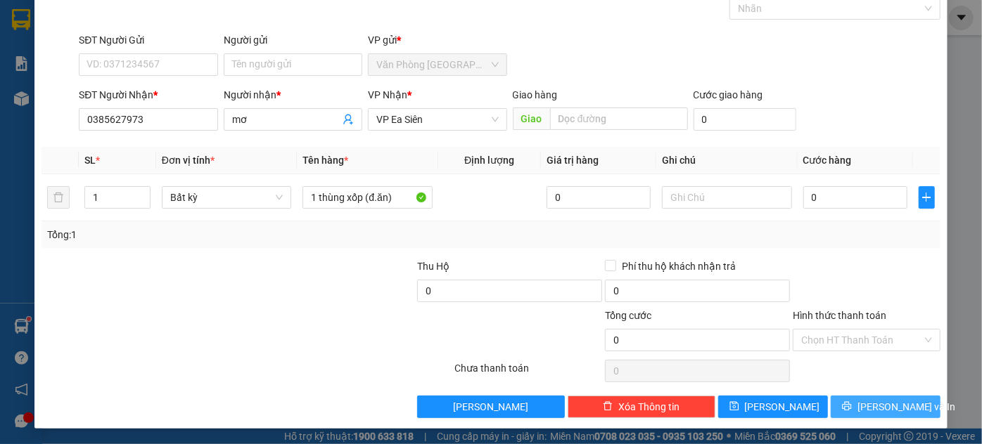
click at [898, 406] on span "[PERSON_NAME] và In" at bounding box center [906, 406] width 98 height 15
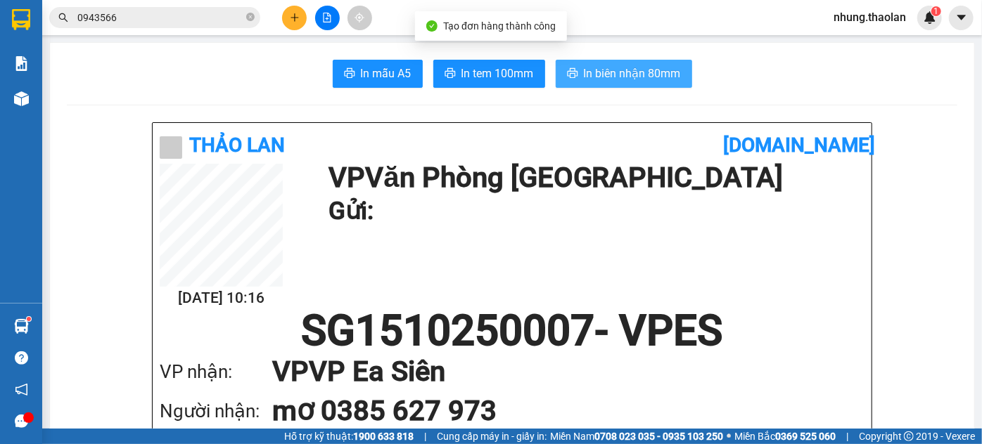
click at [584, 77] on span "In biên nhận 80mm" at bounding box center [632, 74] width 97 height 18
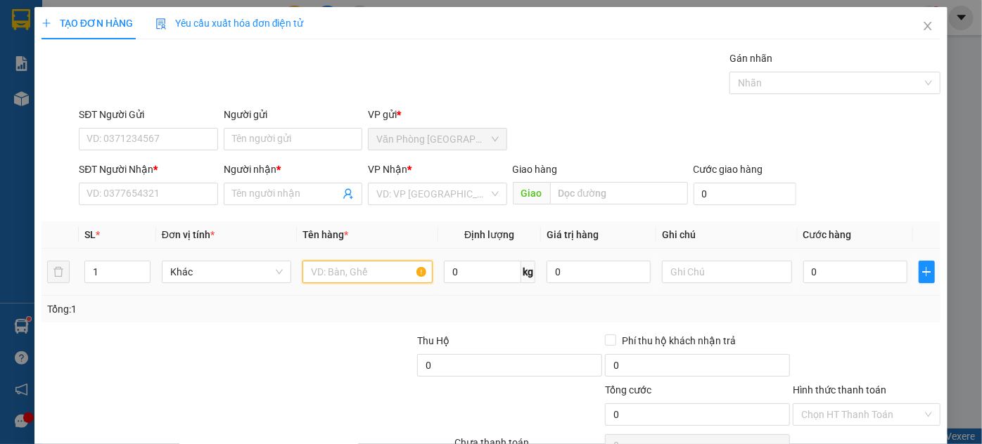
click at [321, 278] on input "text" at bounding box center [367, 272] width 130 height 23
type input "1 thùng xốp"
click at [108, 205] on div "SĐT Người Nhận * VD: 0377654321" at bounding box center [148, 186] width 139 height 49
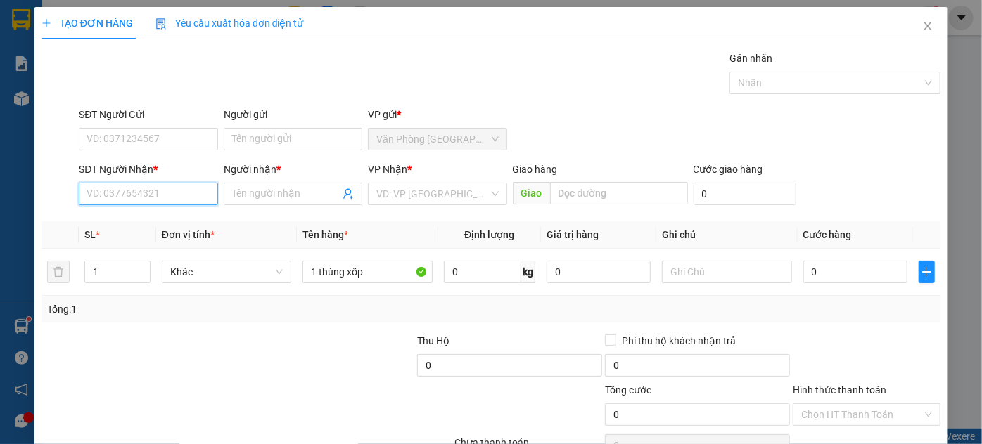
click at [116, 193] on input "SĐT Người Nhận *" at bounding box center [148, 194] width 139 height 23
type input "0982082339"
click at [149, 221] on div "0982082339 - lưu" at bounding box center [147, 221] width 120 height 15
type input "lưu"
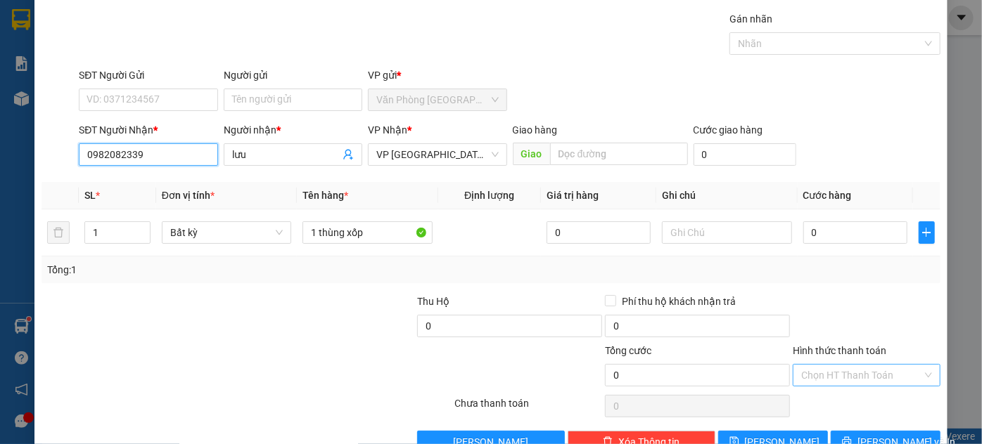
scroll to position [75, 0]
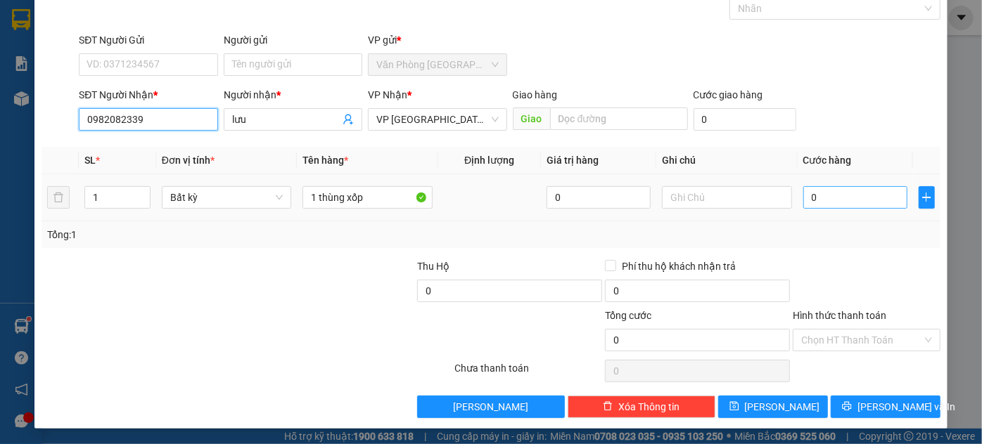
type input "0982082339"
click at [829, 197] on input "0" at bounding box center [855, 197] width 104 height 23
type input "4"
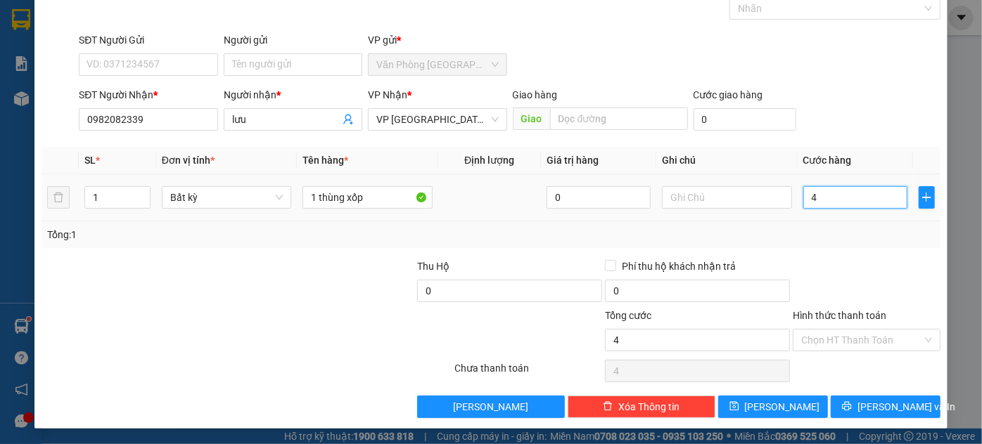
type input "40"
type input "40.000"
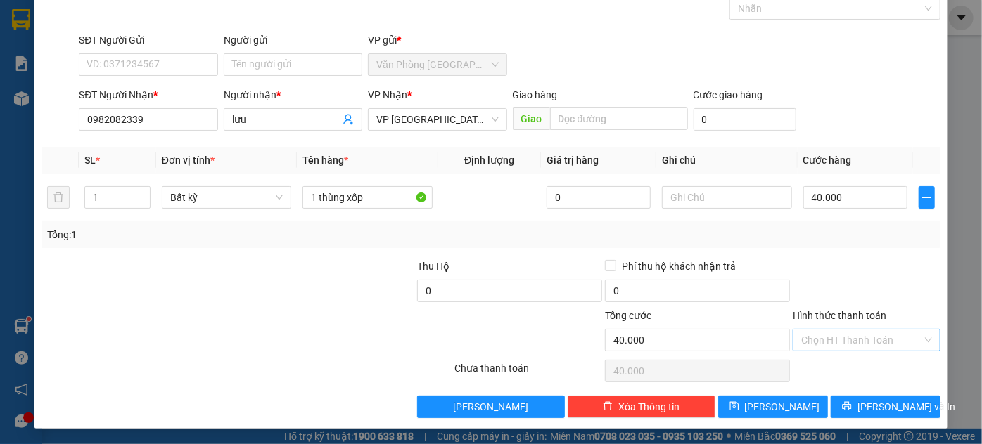
click at [827, 330] on input "Hình thức thanh toán" at bounding box center [861, 340] width 121 height 21
click at [833, 367] on div "Tại văn phòng" at bounding box center [858, 366] width 129 height 15
type input "0"
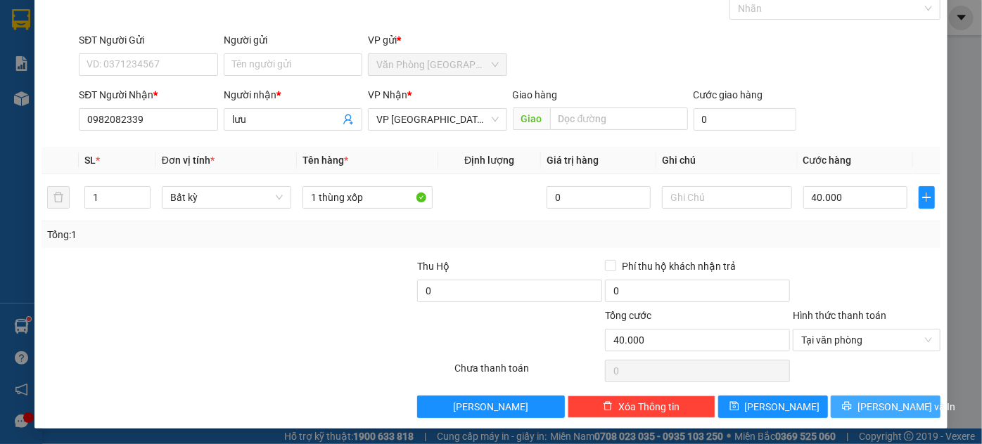
click at [879, 414] on button "[PERSON_NAME] và In" at bounding box center [886, 407] width 110 height 23
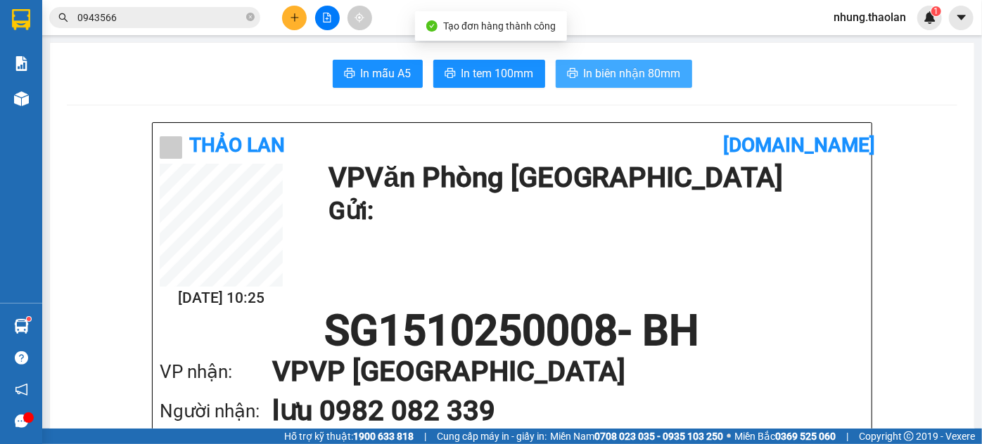
drag, startPoint x: 644, startPoint y: 72, endPoint x: 656, endPoint y: 75, distance: 12.1
click at [643, 72] on span "In biên nhận 80mm" at bounding box center [632, 74] width 97 height 18
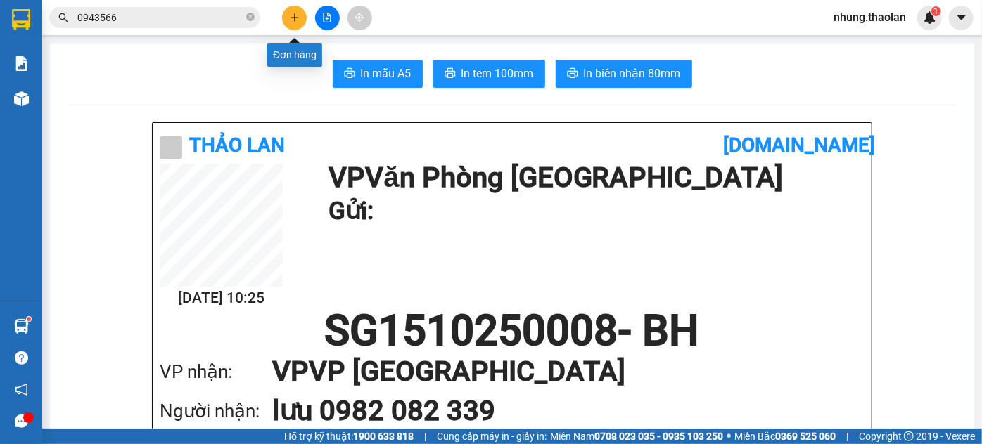
click at [295, 21] on icon "plus" at bounding box center [295, 18] width 10 height 10
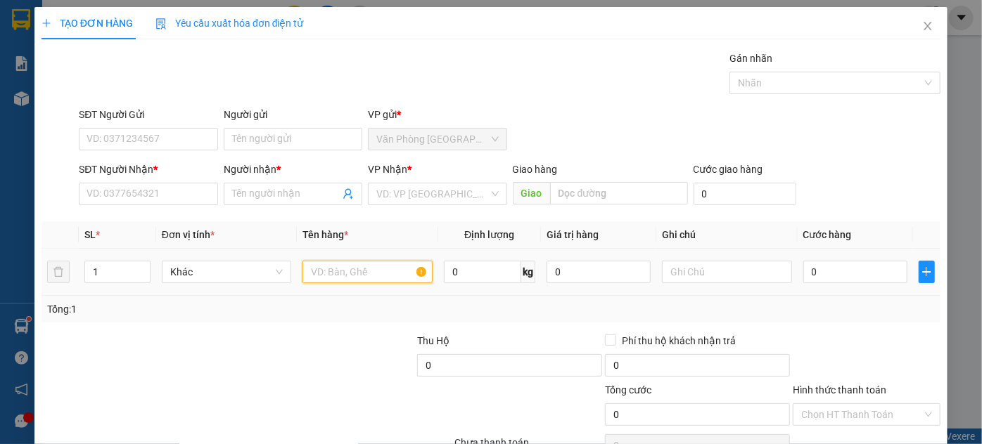
click at [330, 269] on input "text" at bounding box center [367, 272] width 130 height 23
type input "2"
type input "5 cục xanh"
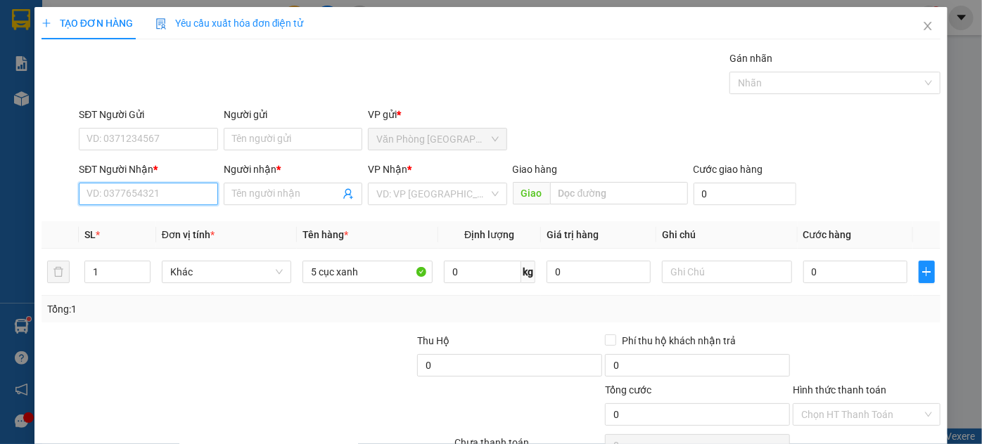
click at [161, 197] on input "SĐT Người Nhận *" at bounding box center [148, 194] width 139 height 23
type input "0902722574"
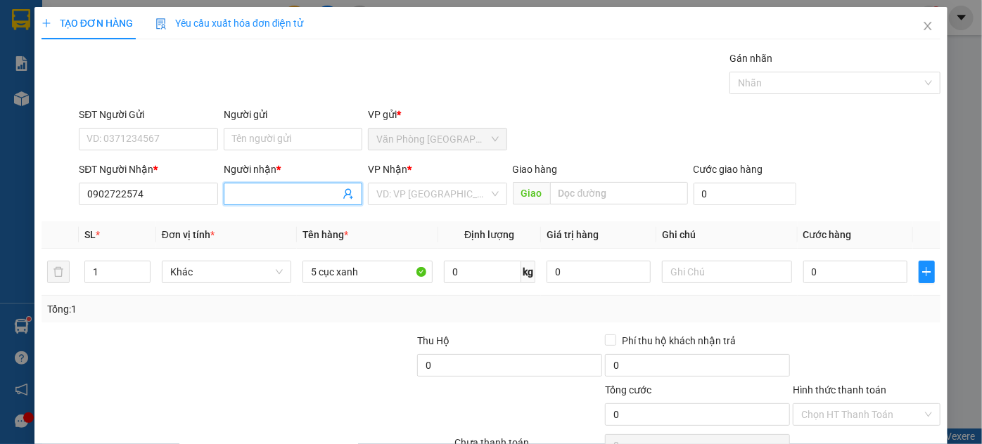
click at [260, 190] on input "Người nhận *" at bounding box center [286, 193] width 108 height 15
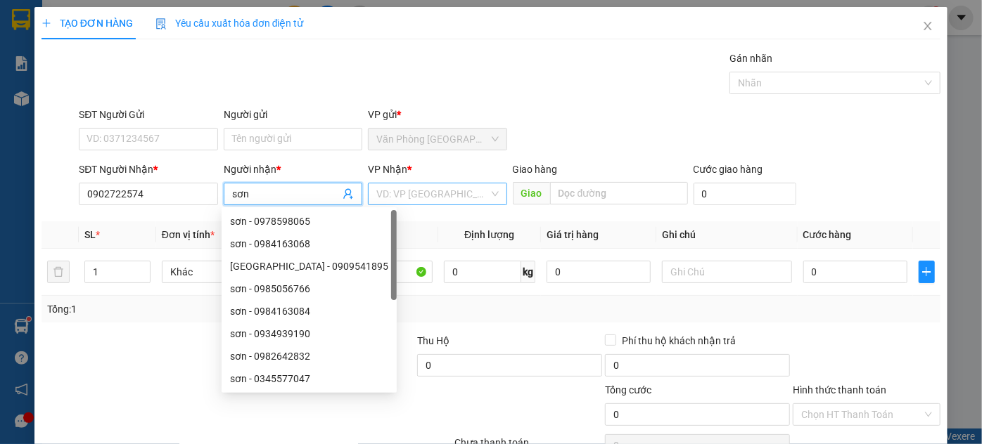
type input "sơn"
click at [433, 196] on input "search" at bounding box center [432, 194] width 112 height 21
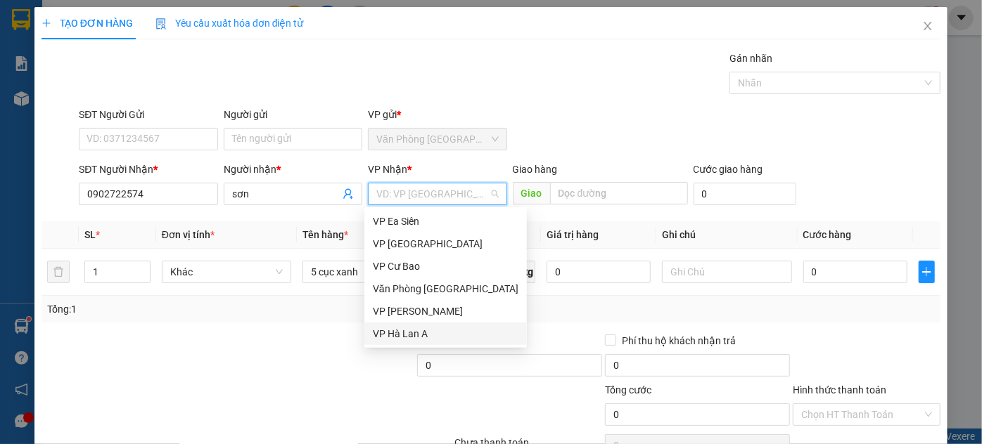
click at [439, 334] on div "VP Hà Lan A" at bounding box center [446, 333] width 146 height 15
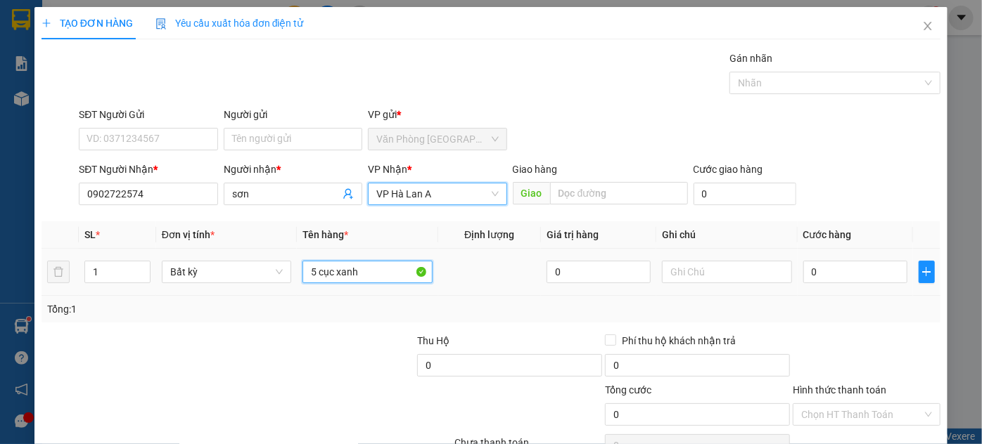
click at [366, 278] on input "5 cục xanh" at bounding box center [367, 272] width 130 height 23
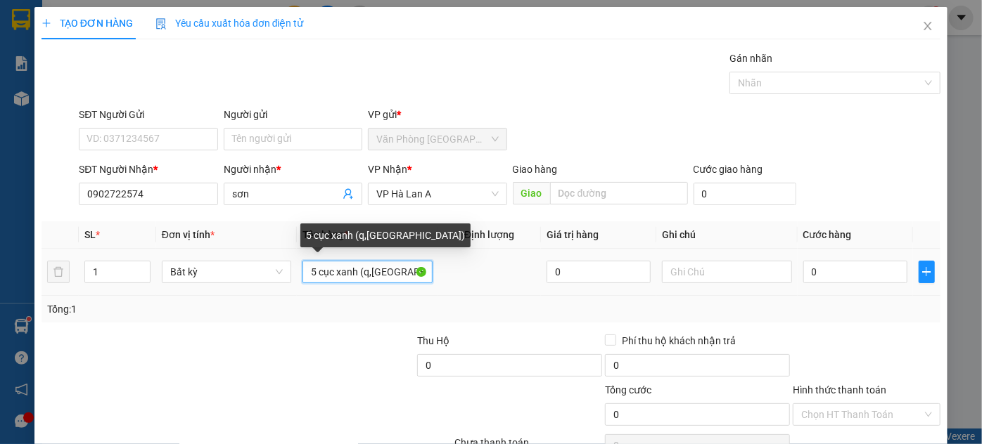
click at [369, 276] on input "5 cục xanh (q,[GEOGRAPHIC_DATA])" at bounding box center [367, 272] width 130 height 23
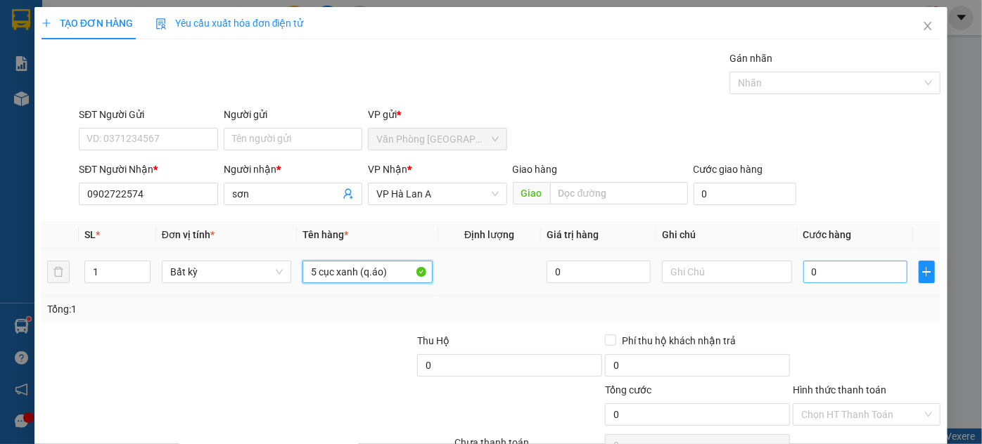
type input "5 cục xanh (q.áo)"
click at [851, 282] on input "0" at bounding box center [855, 272] width 104 height 23
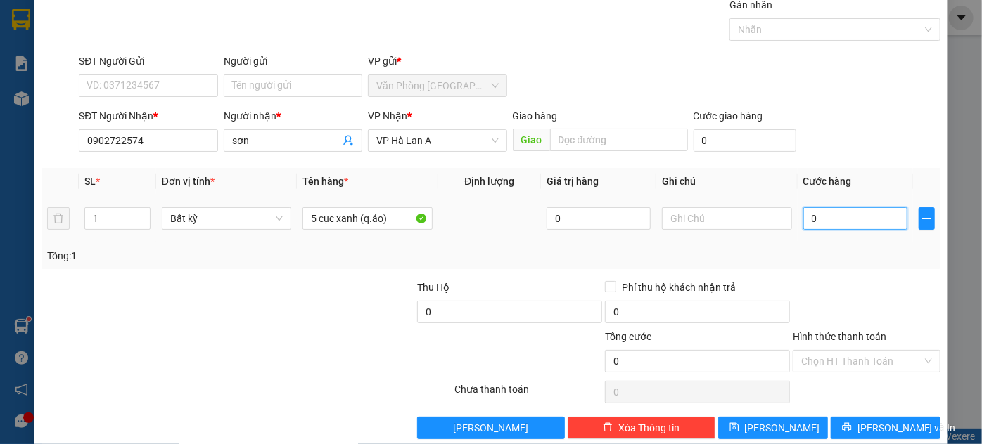
scroll to position [75, 0]
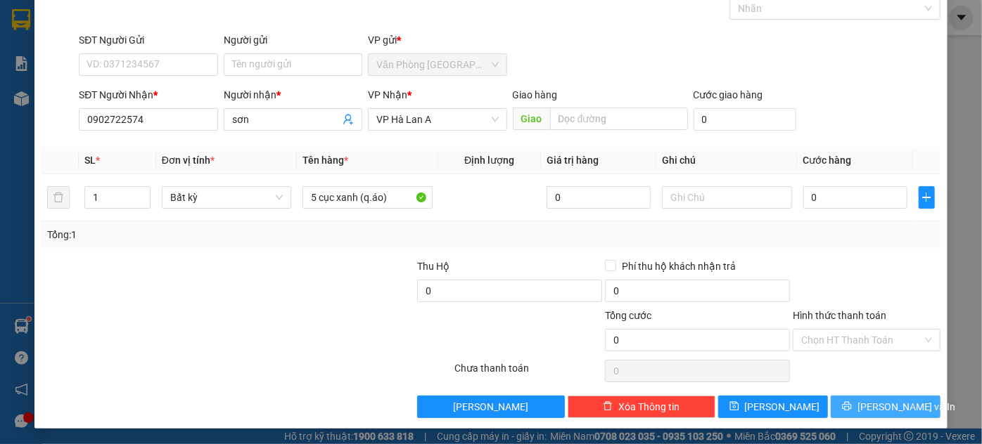
click at [887, 402] on span "[PERSON_NAME] và In" at bounding box center [906, 406] width 98 height 15
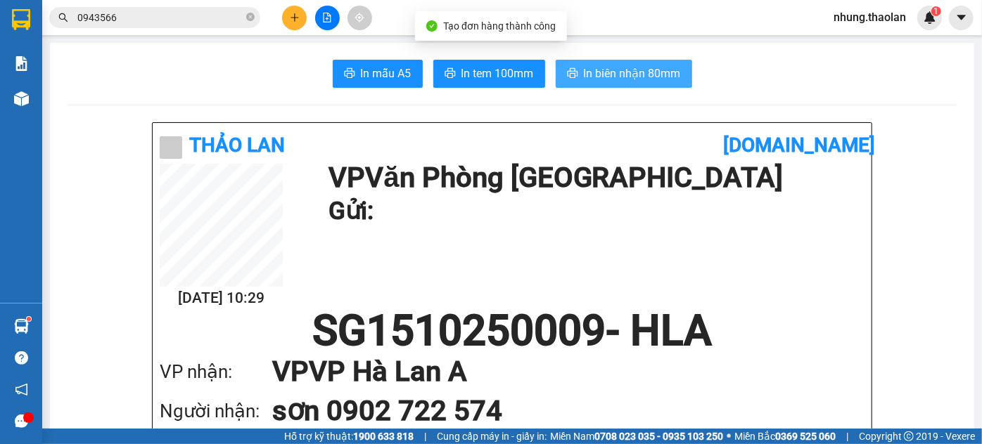
click at [609, 86] on button "In biên nhận 80mm" at bounding box center [624, 74] width 136 height 28
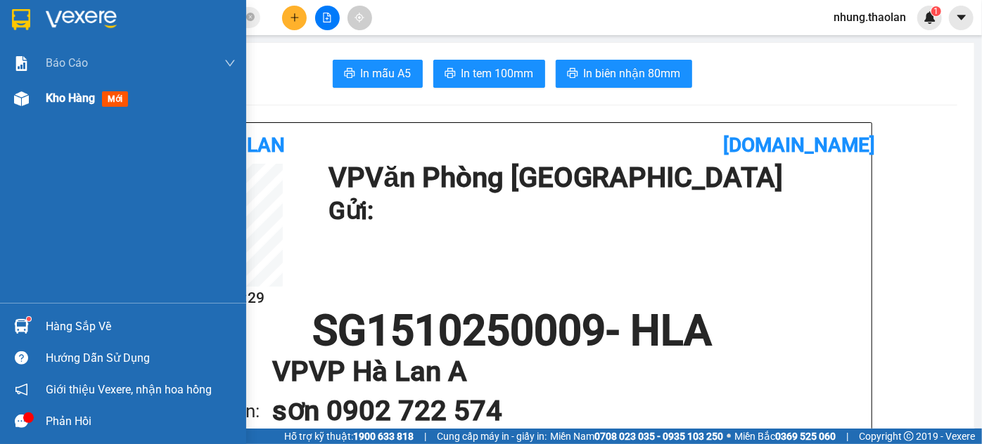
drag, startPoint x: 91, startPoint y: 94, endPoint x: 108, endPoint y: 101, distance: 18.3
click at [94, 96] on span "Kho hàng" at bounding box center [70, 97] width 49 height 13
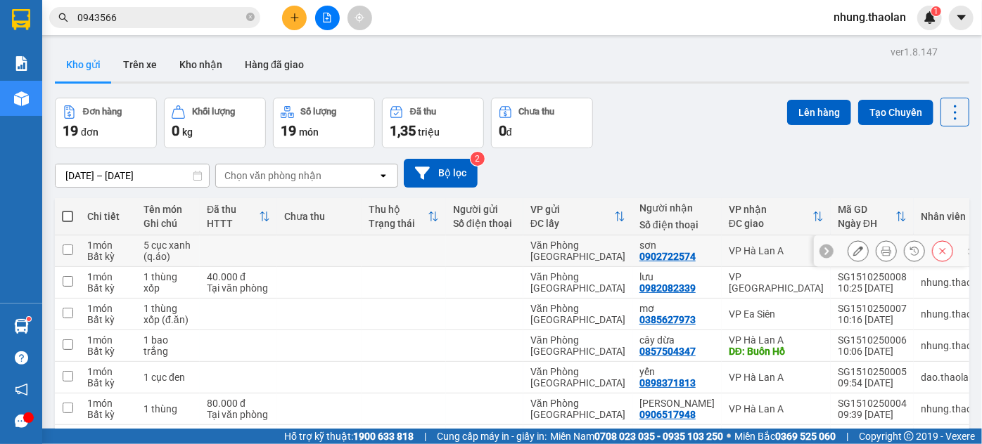
click at [853, 253] on icon at bounding box center [858, 251] width 10 height 10
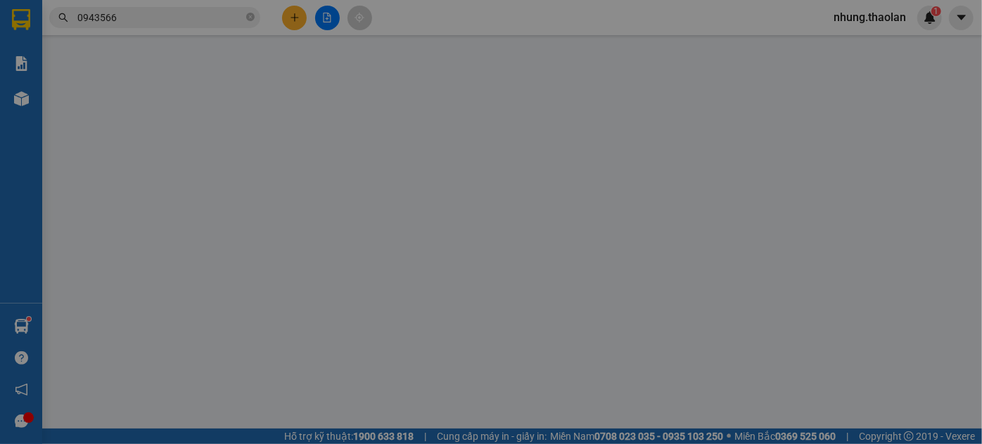
type input "0902722574"
type input "sơn"
type input "0"
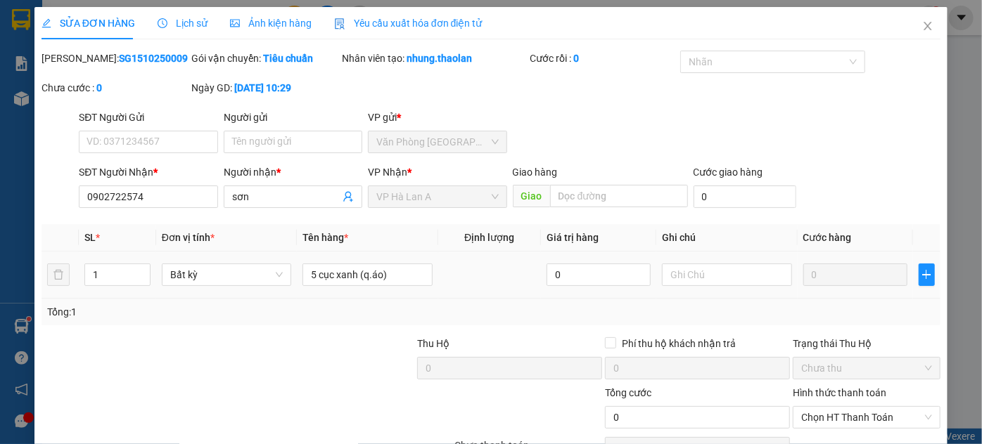
click at [699, 286] on div at bounding box center [727, 275] width 130 height 28
click at [696, 280] on input "text" at bounding box center [727, 275] width 130 height 23
click at [690, 276] on input "tg 30 triệu" at bounding box center [727, 275] width 130 height 23
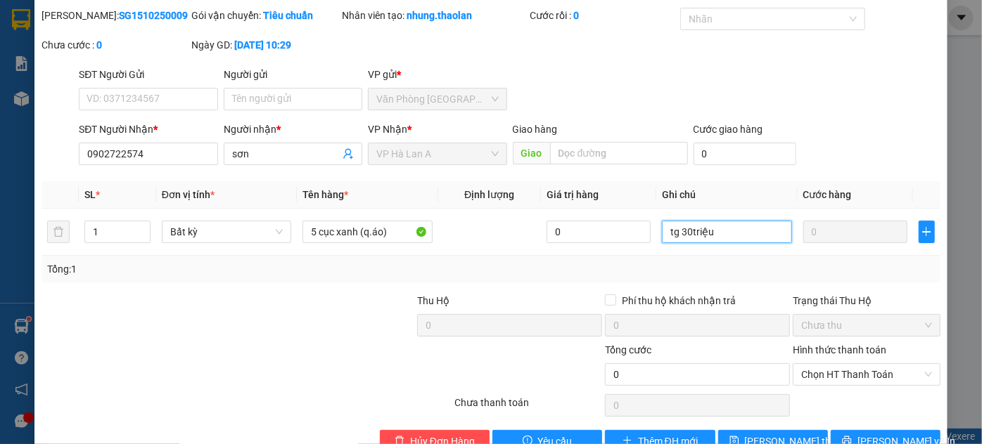
scroll to position [78, 0]
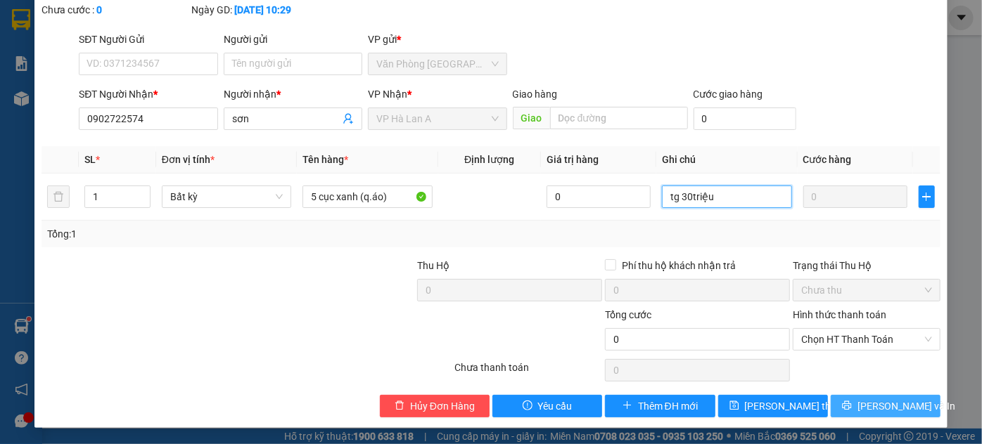
type input "tg 30triệu"
click at [886, 400] on span "[PERSON_NAME] và In" at bounding box center [906, 406] width 98 height 15
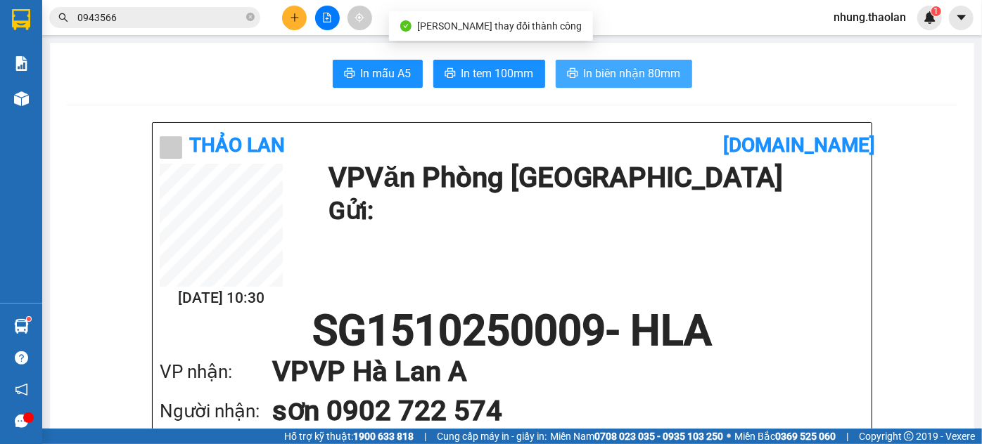
click at [628, 73] on span "In biên nhận 80mm" at bounding box center [632, 74] width 97 height 18
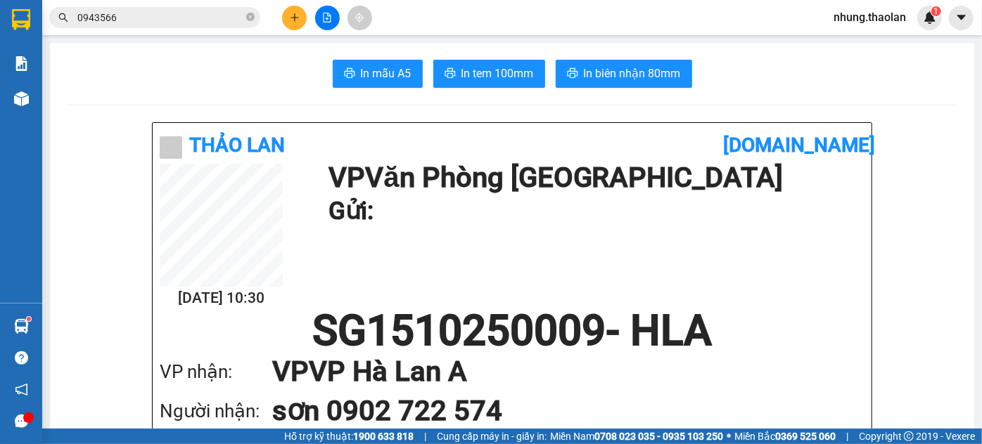
click at [300, 19] on button at bounding box center [294, 18] width 25 height 25
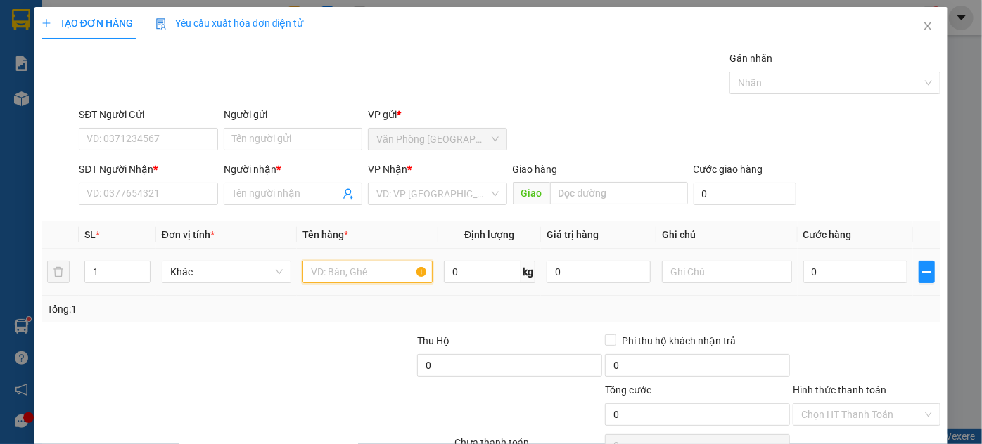
click at [324, 264] on input "text" at bounding box center [367, 272] width 130 height 23
type input "1 cây vải"
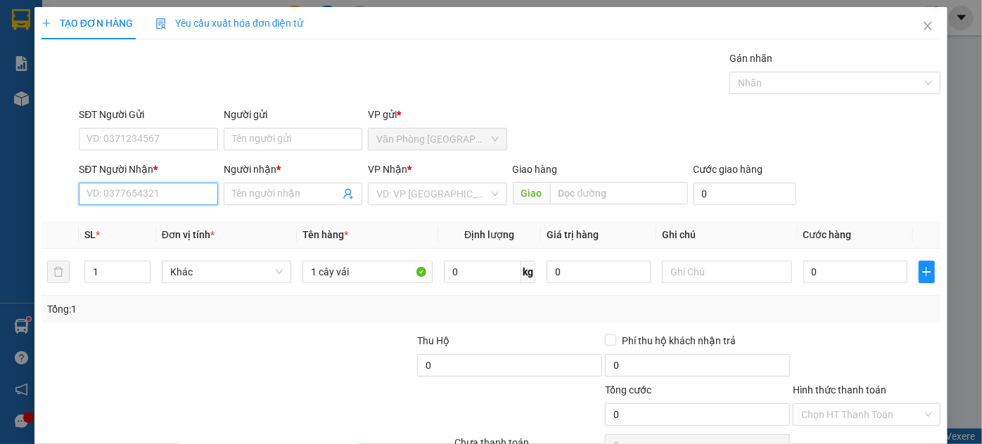
click at [154, 194] on input "SĐT Người Nhận *" at bounding box center [148, 194] width 139 height 23
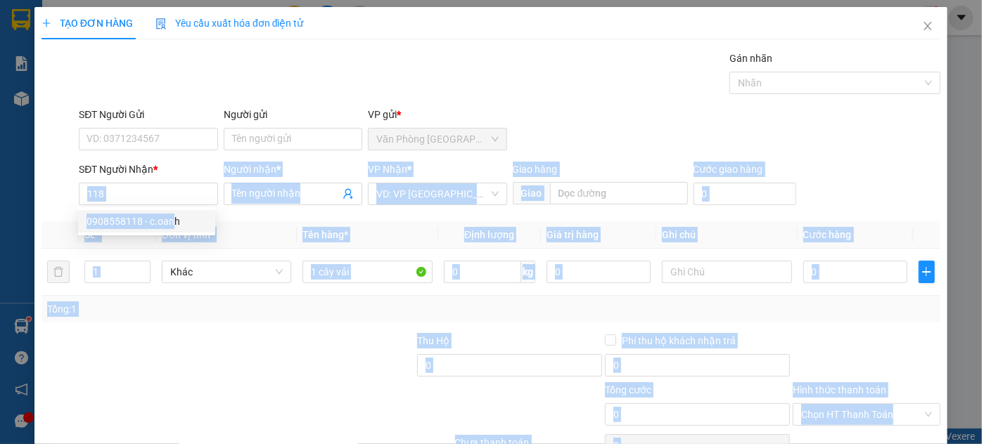
click at [169, 212] on body "Kết quả tìm kiếm ( 4 ) Bộ lọc Mã ĐH Trạng thái Món hàng Thu hộ Tổng cước Chưa c…" at bounding box center [491, 222] width 982 height 444
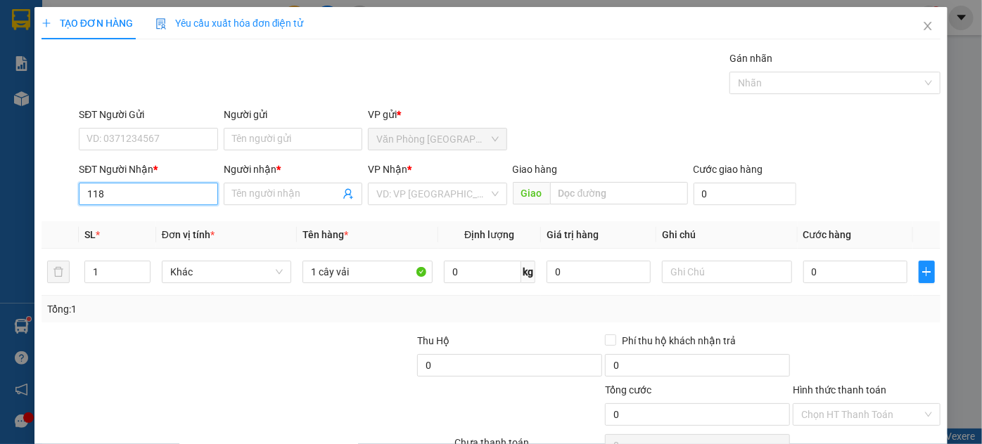
click at [159, 193] on input "118" at bounding box center [148, 194] width 139 height 23
click at [165, 222] on div "0908558118 - c.oanh" at bounding box center [147, 221] width 120 height 15
type input "0908558118"
type input "c.oanh"
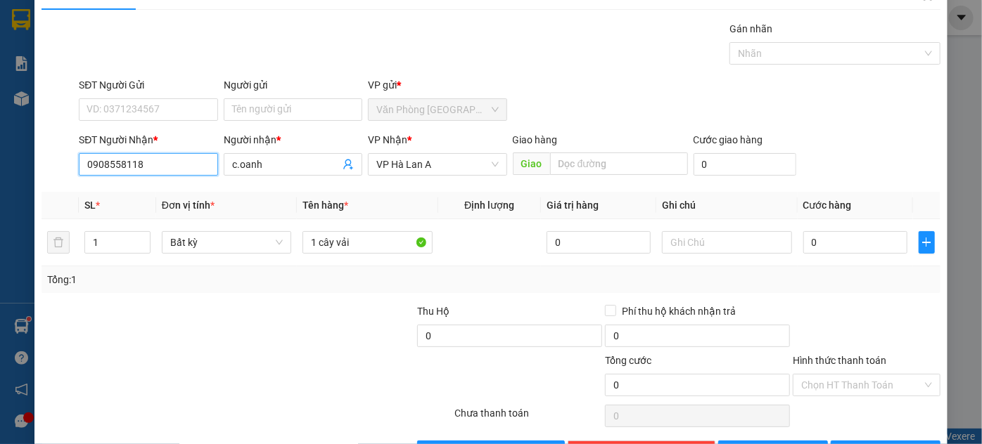
scroll to position [75, 0]
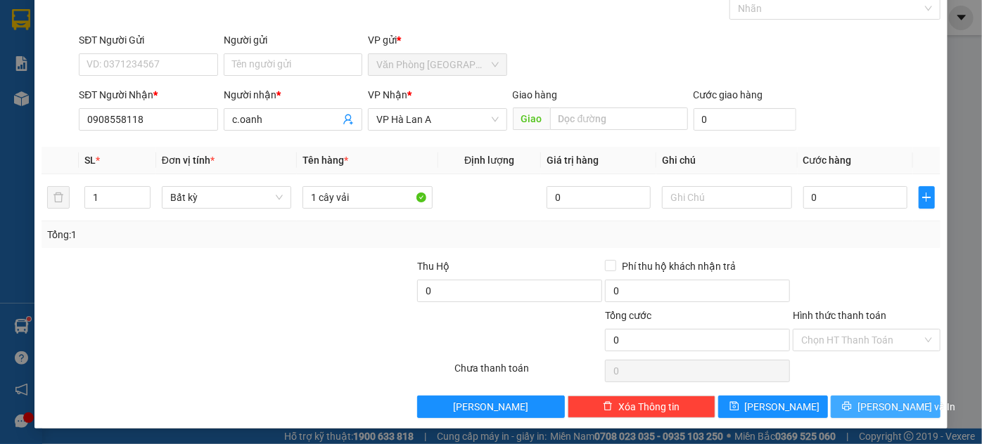
click at [873, 399] on span "[PERSON_NAME] và In" at bounding box center [906, 406] width 98 height 15
